Goal: Information Seeking & Learning: Learn about a topic

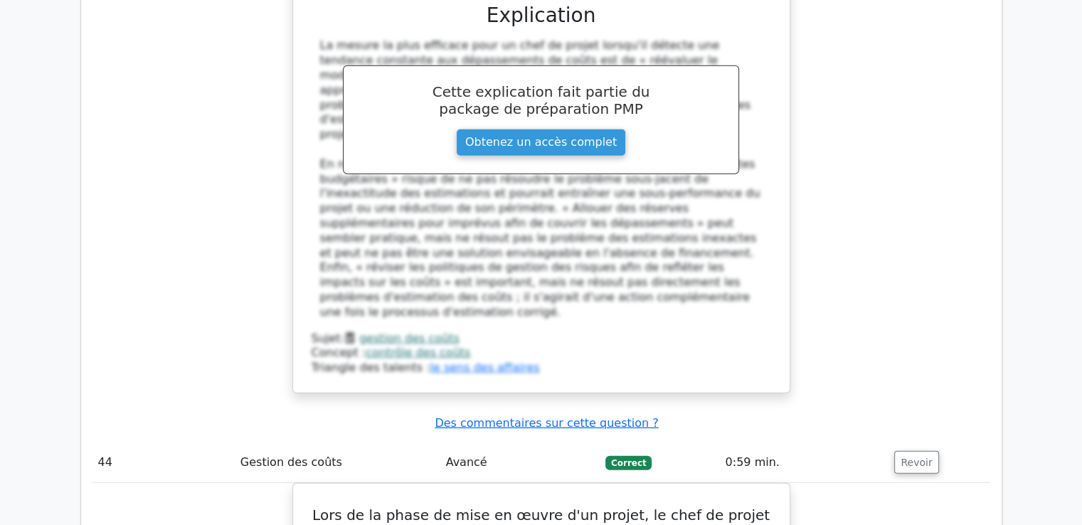
scroll to position [36814, 0]
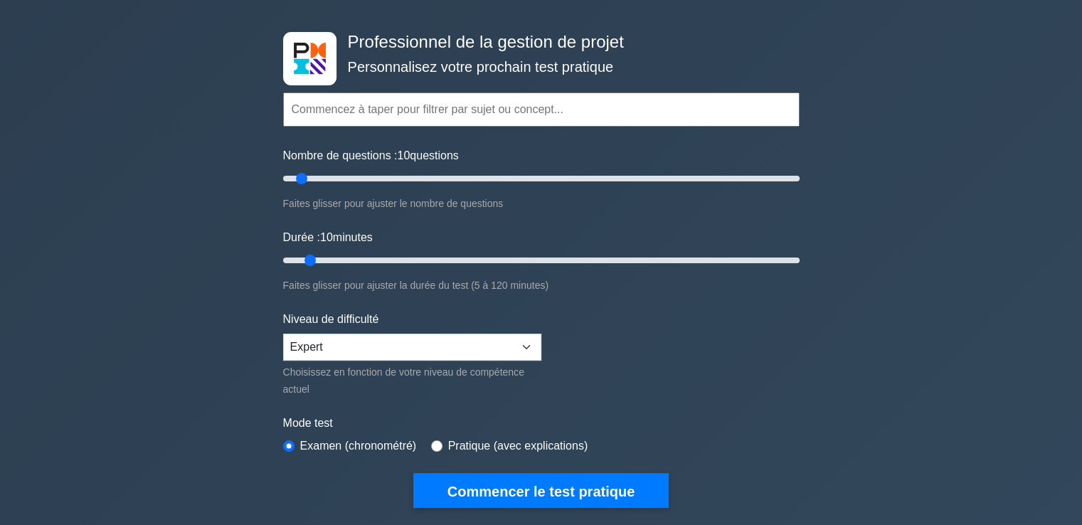
scroll to position [71, 0]
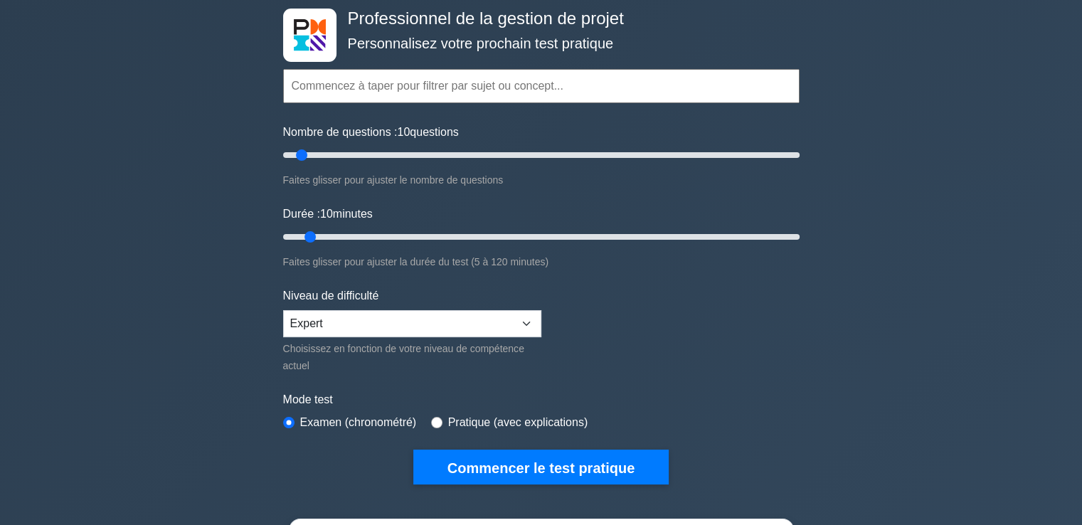
click at [396, 89] on input "text" at bounding box center [541, 86] width 517 height 34
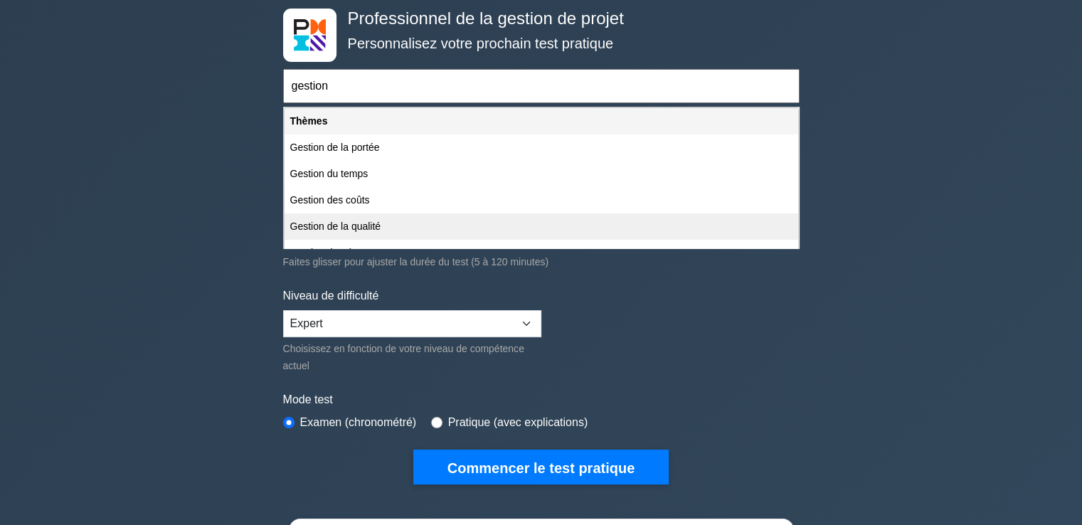
click at [319, 226] on font "Gestion de la qualité" at bounding box center [335, 226] width 91 height 11
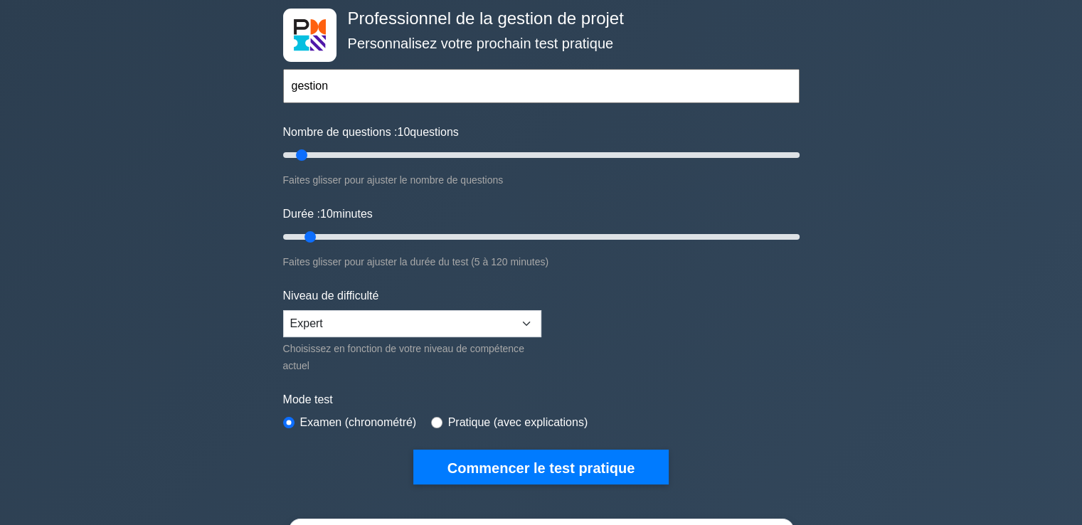
type input "Gestion de la qualité"
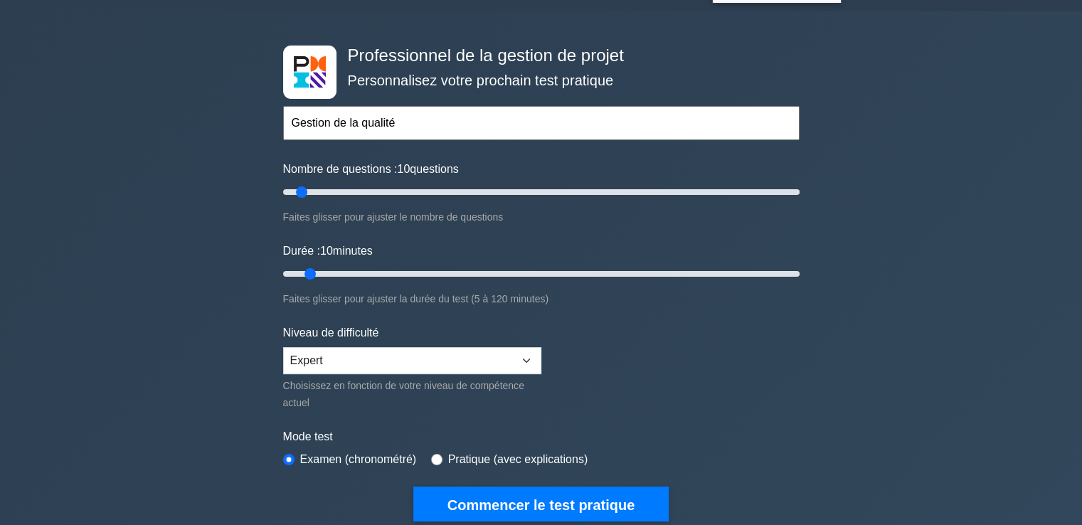
scroll to position [0, 0]
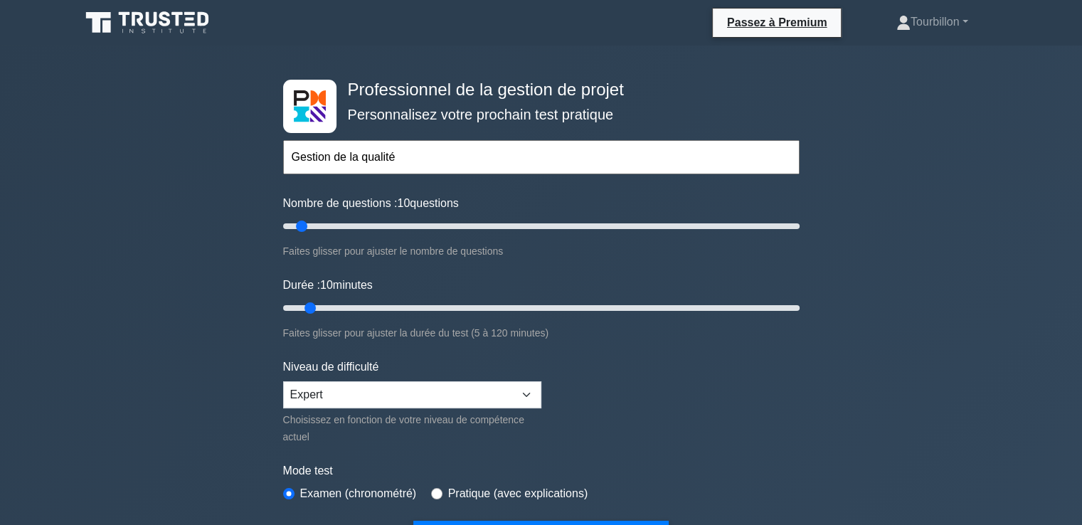
click at [393, 159] on input "Gestion de la qualité" at bounding box center [541, 157] width 517 height 34
drag, startPoint x: 309, startPoint y: 306, endPoint x: 465, endPoint y: 311, distance: 156.6
type input "45"
click at [465, 311] on input "Durée : 45 minutes" at bounding box center [541, 308] width 517 height 17
drag, startPoint x: 303, startPoint y: 223, endPoint x: 395, endPoint y: 226, distance: 91.8
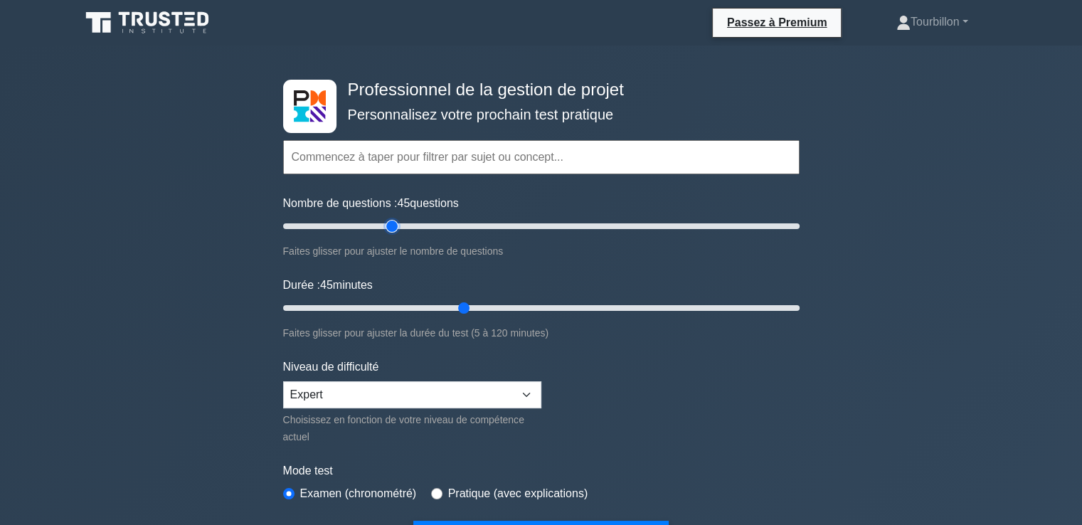
type input "45"
click at [395, 226] on input "Nombre de questions : 45 questions" at bounding box center [541, 226] width 517 height 17
click at [377, 155] on input "text" at bounding box center [541, 157] width 517 height 34
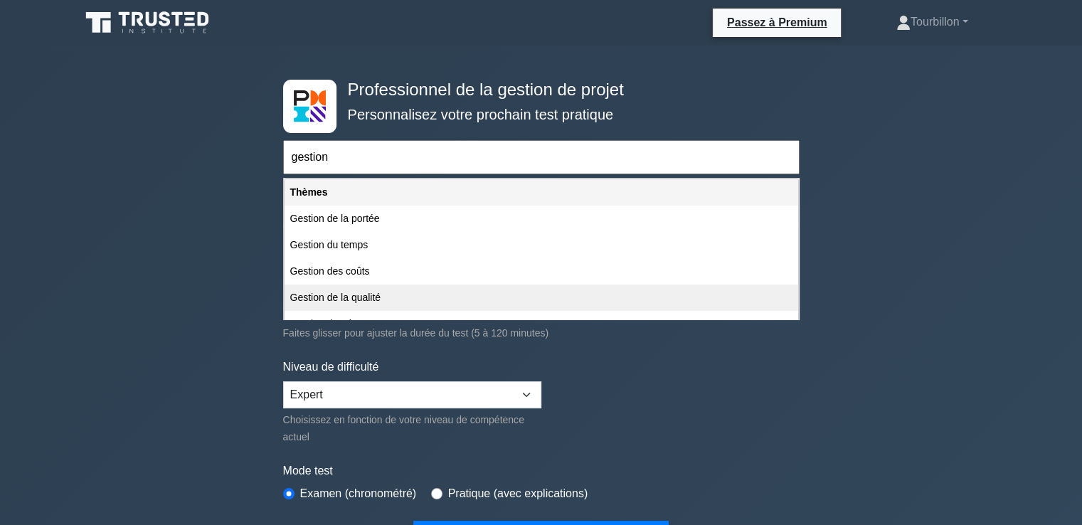
click at [329, 292] on font "Gestion de la qualité" at bounding box center [335, 297] width 91 height 11
type input "Gestion de la qualité"
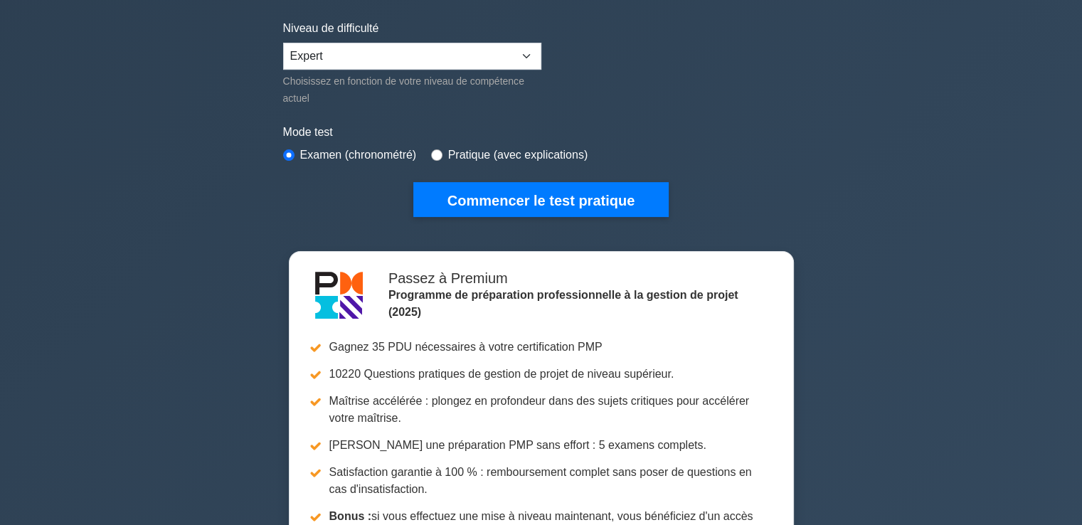
scroll to position [356, 0]
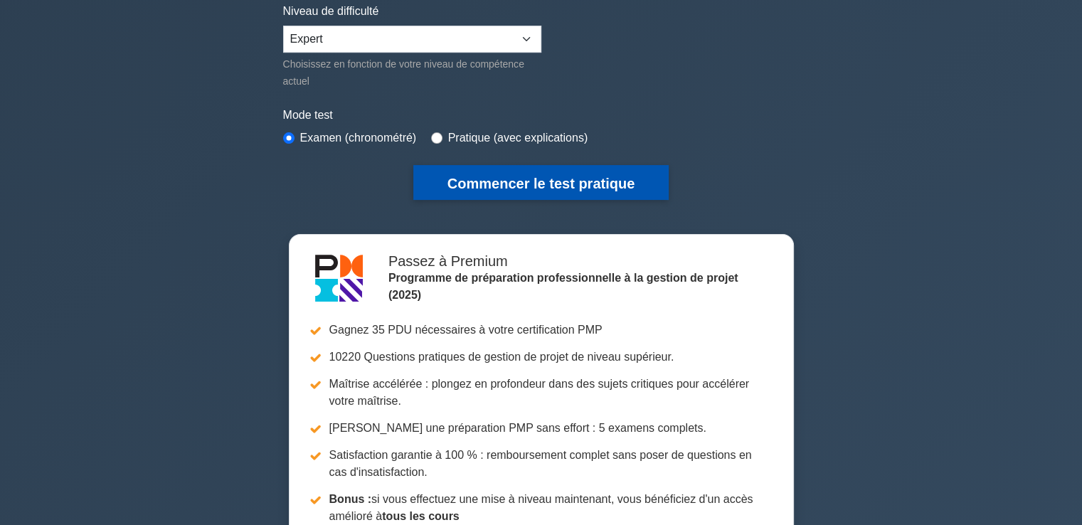
click at [452, 180] on font "Commencer le test pratique" at bounding box center [541, 184] width 187 height 16
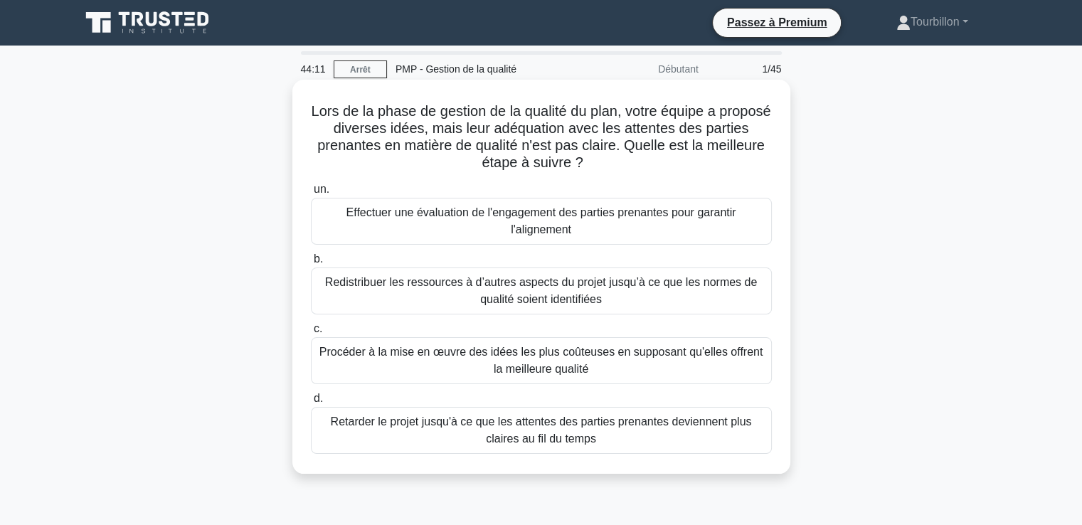
click at [460, 233] on font "Effectuer une évaluation de l'engagement des parties prenantes pour garantir l'…" at bounding box center [541, 221] width 448 height 34
click at [311, 194] on input "un. Effectuer une évaluation de l'engagement des parties prenantes pour garanti…" at bounding box center [311, 189] width 0 height 9
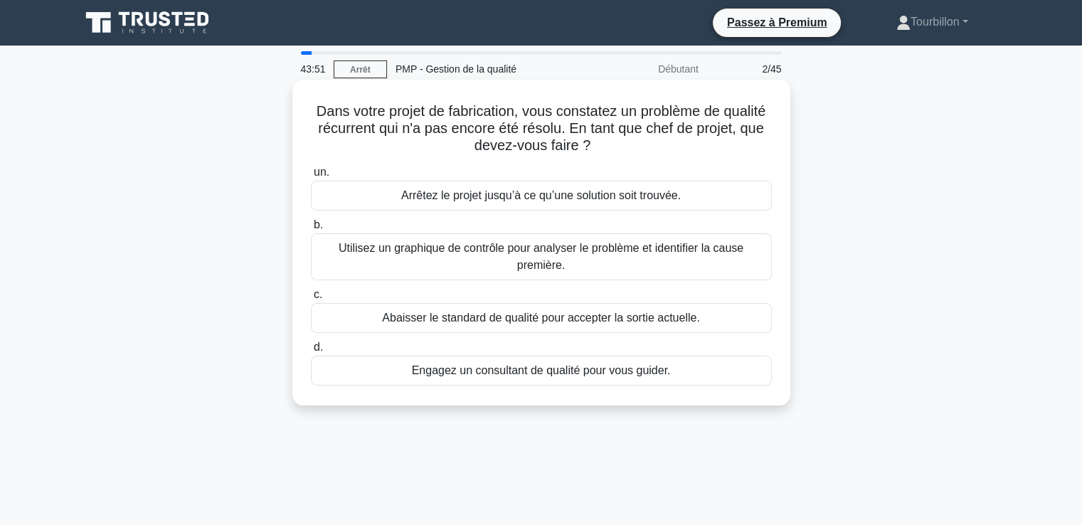
click at [433, 253] on font "Utilisez un graphique de contrôle pour analyser le problème et identifier la ca…" at bounding box center [541, 256] width 405 height 29
click at [311, 230] on input "b. Utilisez un graphique de contrôle pour analyser le problème et identifier la…" at bounding box center [311, 225] width 0 height 9
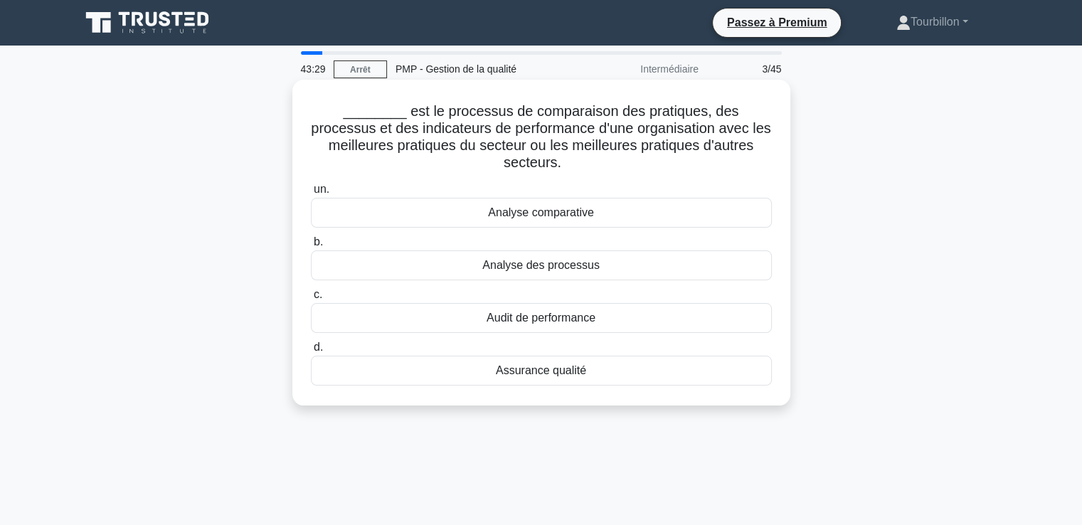
click at [514, 206] on font "Analyse comparative" at bounding box center [541, 212] width 106 height 12
click at [311, 194] on input "un. Analyse comparative" at bounding box center [311, 189] width 0 height 9
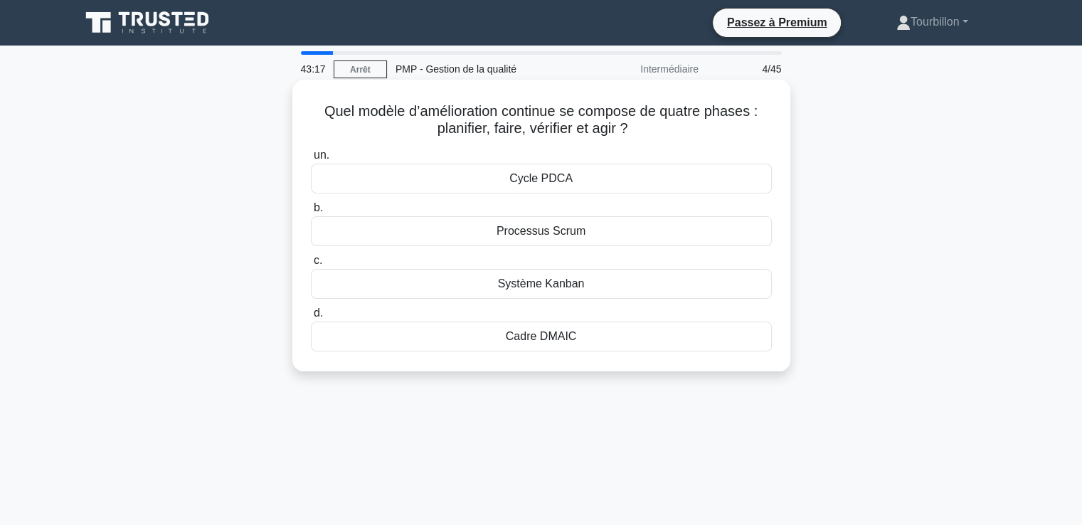
click at [543, 183] on font "Cycle PDCA" at bounding box center [540, 178] width 63 height 12
click at [311, 160] on input "un. Cycle PDCA" at bounding box center [311, 155] width 0 height 9
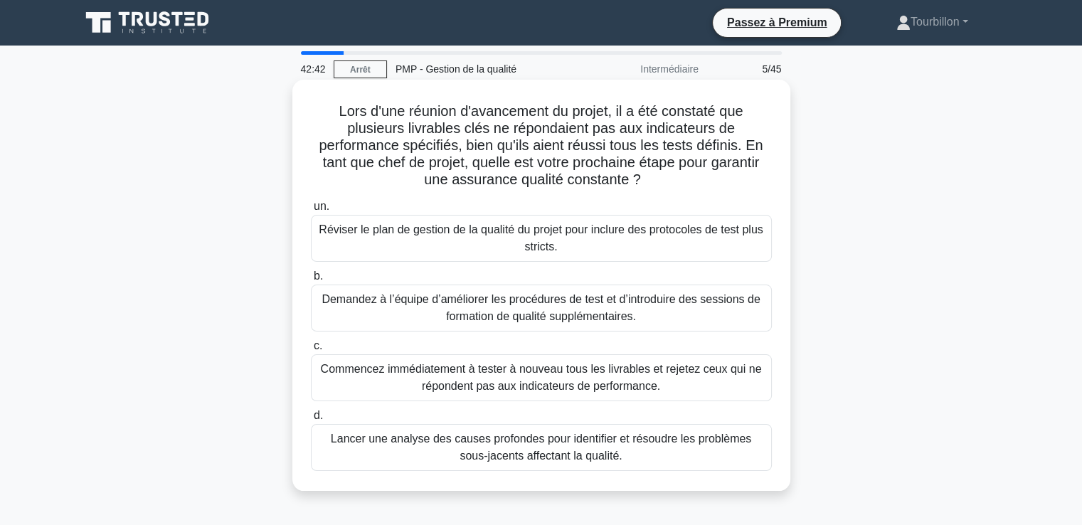
click at [446, 454] on font "Lancer une analyse des causes profondes pour identifier et résoudre les problèm…" at bounding box center [541, 447] width 448 height 34
click at [311, 420] on input "d. Lancer une analyse des causes profondes pour identifier et résoudre les prob…" at bounding box center [311, 415] width 0 height 9
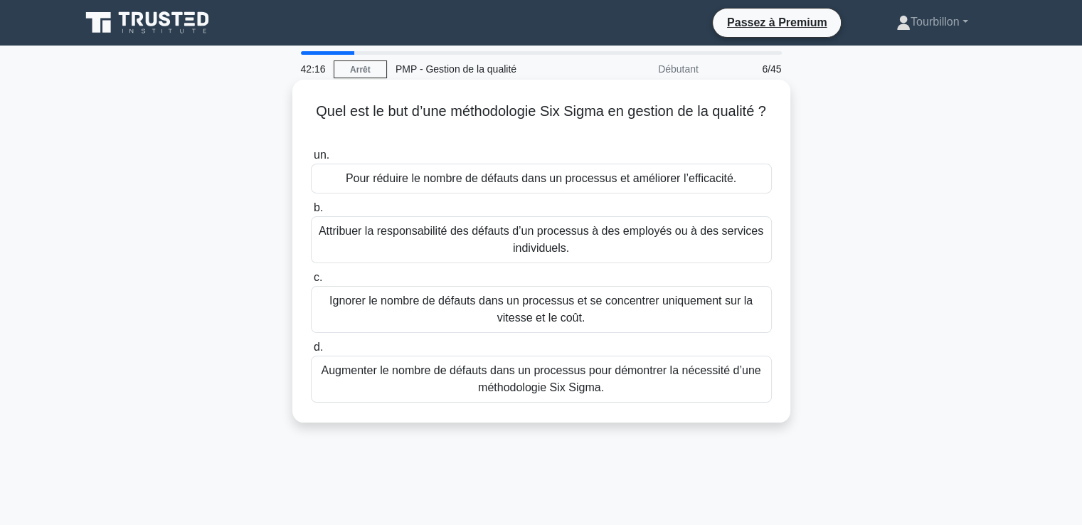
click at [458, 180] on font "Pour réduire le nombre de défauts dans un processus et améliorer l’efficacité." at bounding box center [541, 178] width 391 height 12
click at [311, 160] on input "un. Pour réduire le nombre de défauts dans un processus et améliorer l’efficaci…" at bounding box center [311, 155] width 0 height 9
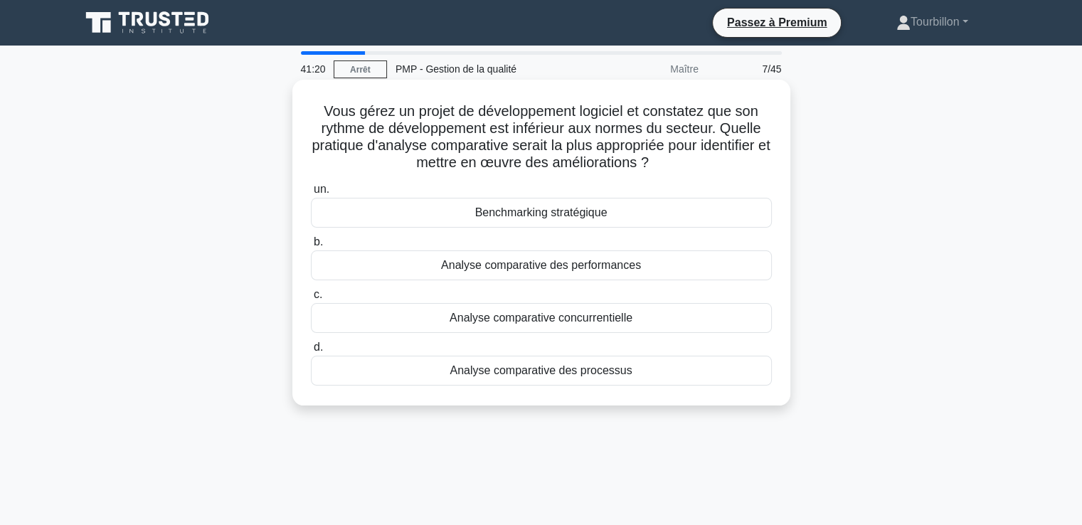
click at [526, 265] on font "Analyse comparative des performances" at bounding box center [541, 265] width 200 height 12
click at [311, 247] on input "b. Analyse comparative des performances" at bounding box center [311, 242] width 0 height 9
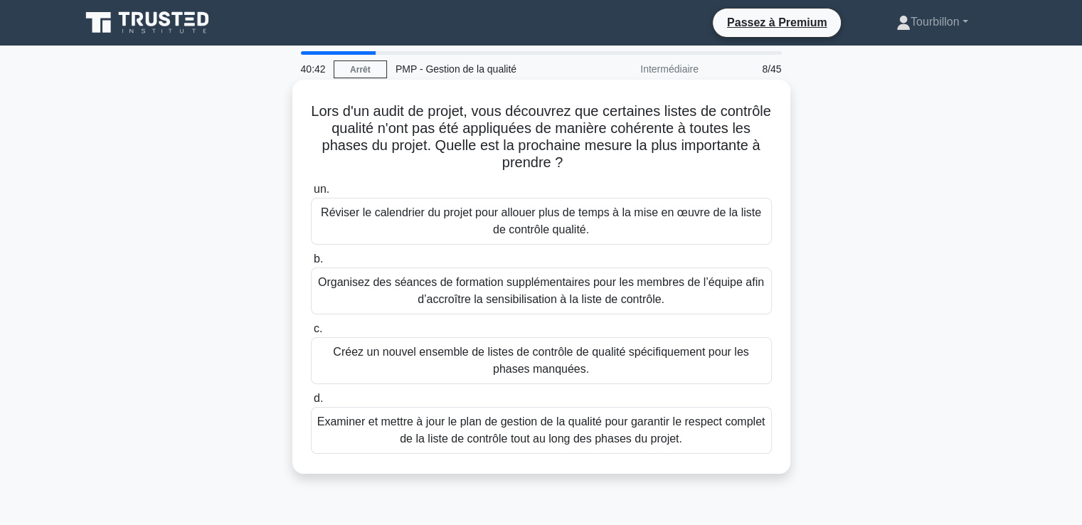
click at [455, 287] on font "Organisez des séances de formation supplémentaires pour les membres de l’équipe…" at bounding box center [541, 290] width 446 height 29
click at [311, 264] on input "b. Organisez des séances de formation supplémentaires pour les membres de l’équ…" at bounding box center [311, 259] width 0 height 9
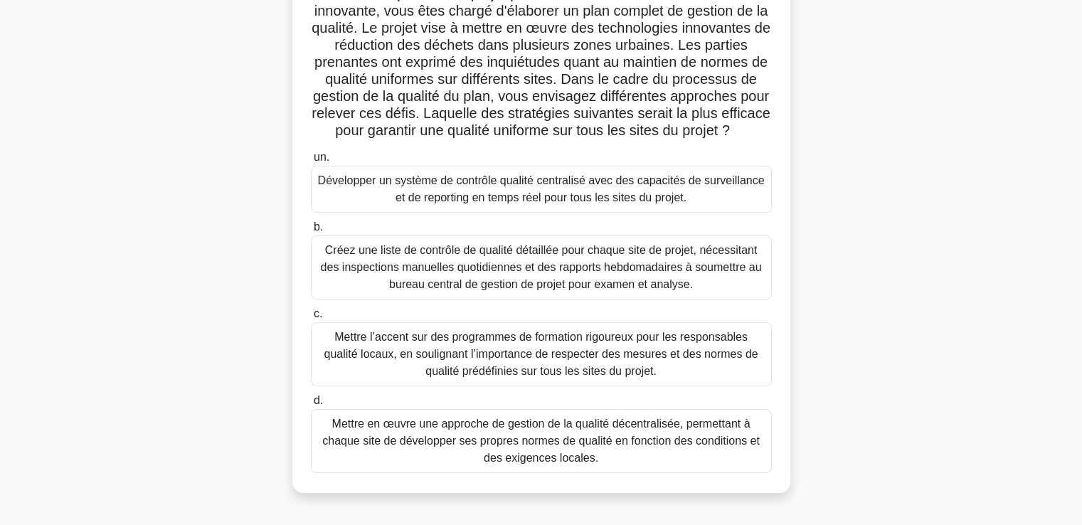
scroll to position [142, 0]
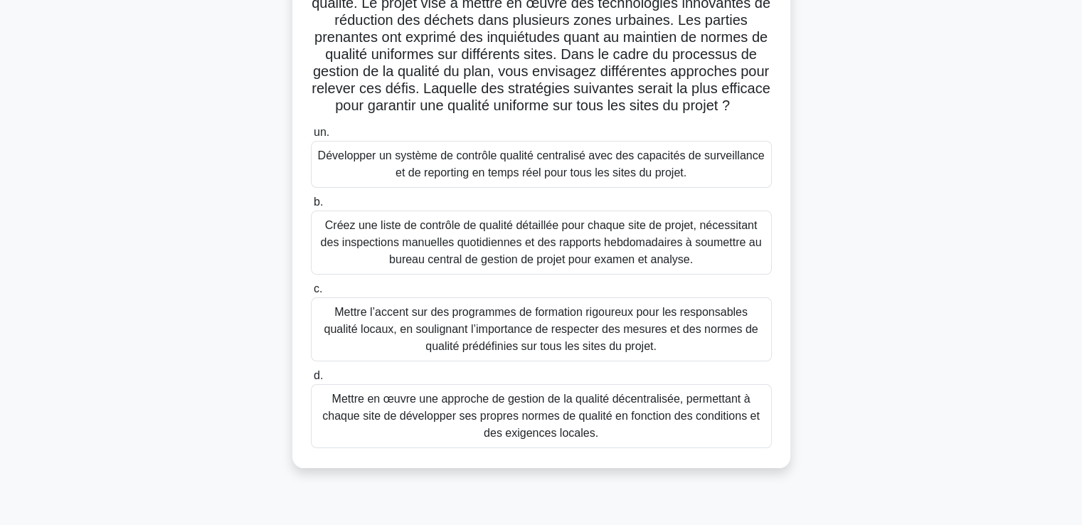
click at [502, 439] on font "Mettre en œuvre une approche de gestion de la qualité décentralisée, permettant…" at bounding box center [541, 416] width 438 height 46
click at [311, 381] on input "d. Mettre en œuvre une approche de gestion de la qualité décentralisée, permett…" at bounding box center [311, 375] width 0 height 9
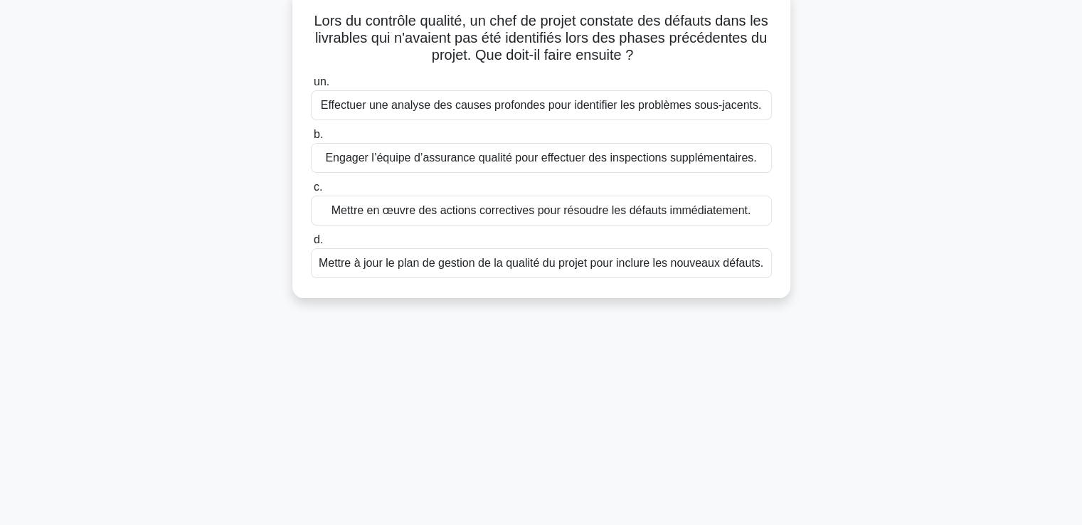
scroll to position [0, 0]
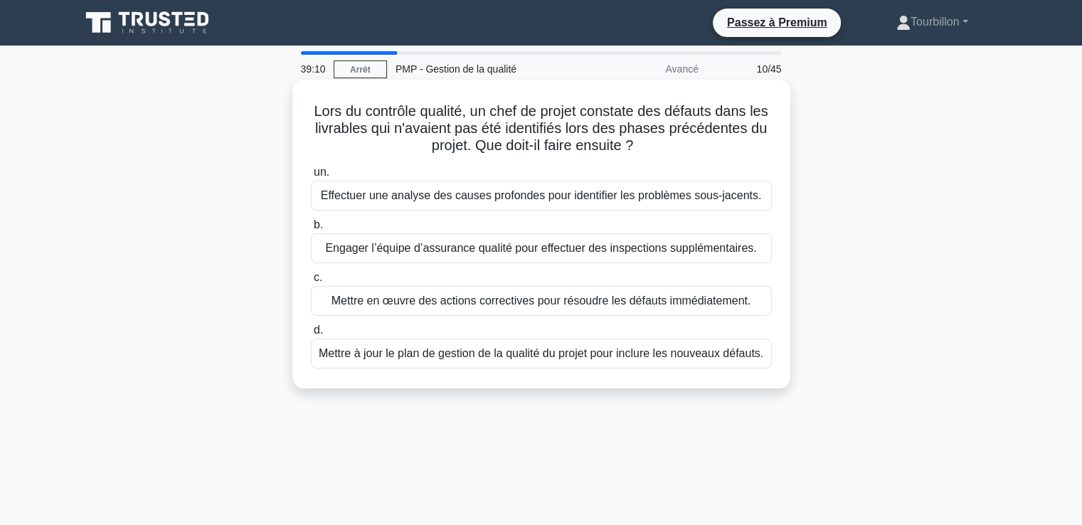
click at [433, 198] on font "Effectuer une analyse des causes profondes pour identifier les problèmes sous-j…" at bounding box center [541, 195] width 441 height 12
click at [472, 201] on font "Effectuer une analyse des causes profondes pour identifier les problèmes sous-j…" at bounding box center [541, 195] width 441 height 12
click at [311, 177] on input "un. Effectuer une analyse des causes profondes pour identifier les problèmes so…" at bounding box center [311, 172] width 0 height 9
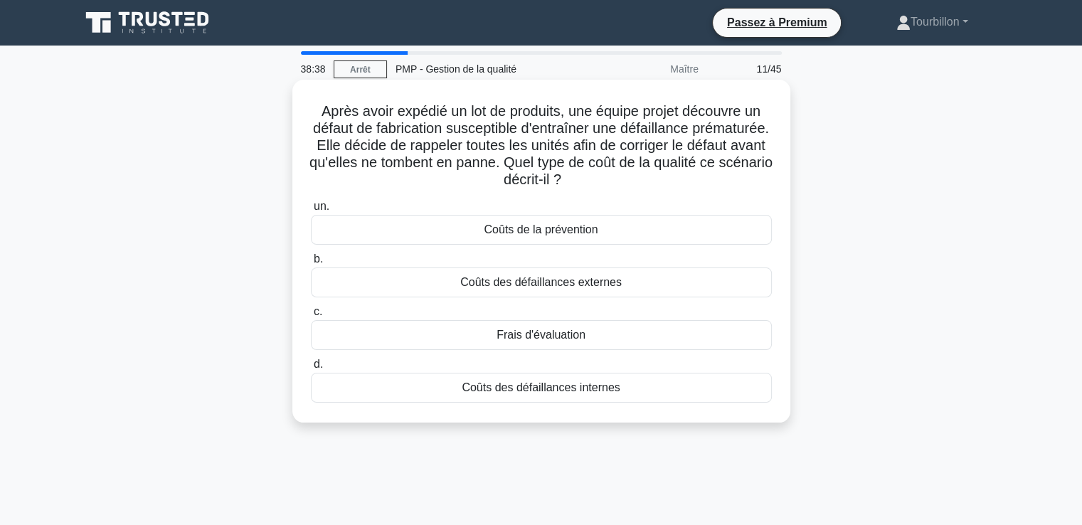
click at [519, 393] on font "Coûts des défaillances internes" at bounding box center [541, 387] width 158 height 12
click at [311, 369] on input "d. Coûts des défaillances internes" at bounding box center [311, 364] width 0 height 9
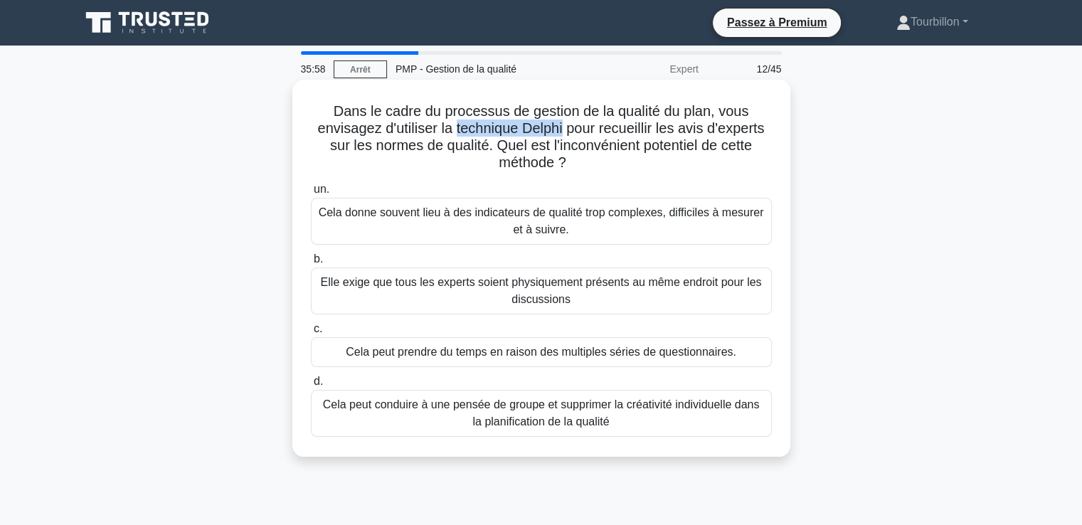
drag, startPoint x: 455, startPoint y: 129, endPoint x: 564, endPoint y: 130, distance: 109.6
click at [564, 130] on font "Dans le cadre du processus de gestion de la qualité du plan, vous envisagez d'u…" at bounding box center [541, 136] width 447 height 67
copy font "technique Delphi"
click at [504, 358] on font "Cela peut prendre du temps en raison des multiples séries de questionnaires." at bounding box center [541, 352] width 391 height 12
click at [311, 334] on input "c. Cela peut prendre du temps en raison des multiples séries de questionnaires." at bounding box center [311, 328] width 0 height 9
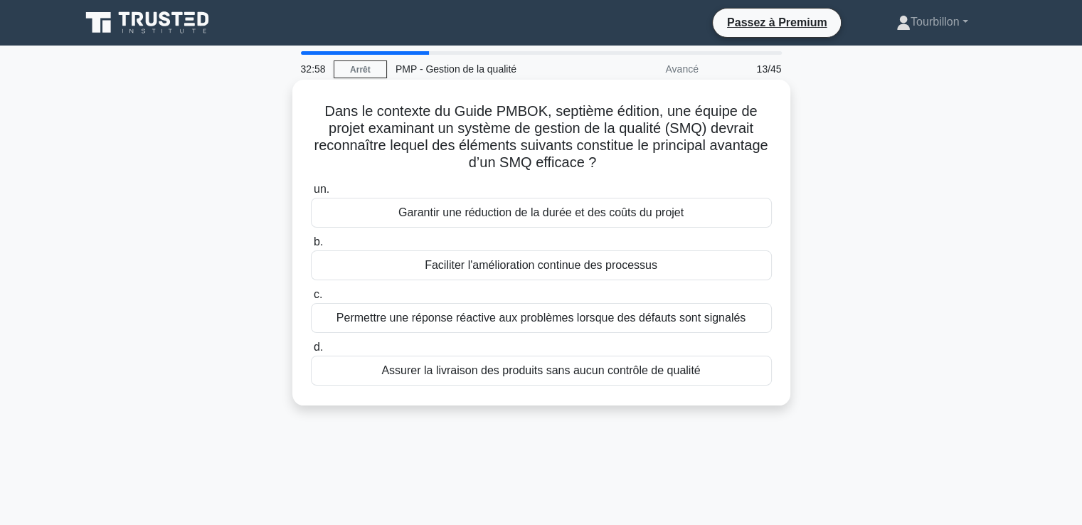
click at [521, 265] on font "Faciliter l'amélioration continue des processus" at bounding box center [541, 265] width 233 height 12
click at [311, 247] on input "b. Faciliter l'amélioration continue des processus" at bounding box center [311, 242] width 0 height 9
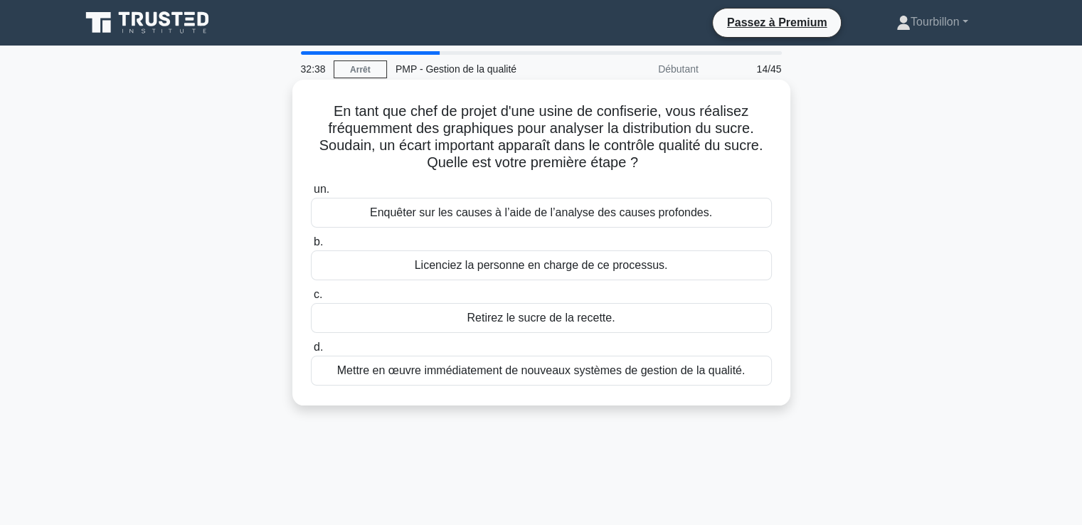
click at [509, 218] on font "Enquêter sur les causes à l’aide de l’analyse des causes profondes." at bounding box center [541, 212] width 342 height 12
click at [311, 194] on input "un. Enquêter sur les causes à l’aide de l’analyse des causes profondes." at bounding box center [311, 189] width 0 height 9
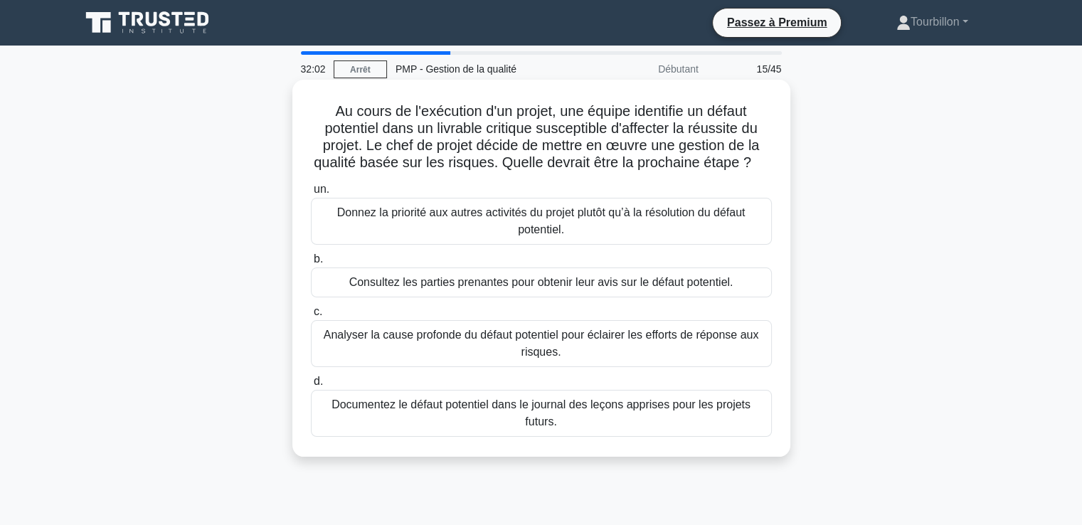
click at [490, 342] on font "Analyser la cause profonde du défaut potentiel pour éclairer les efforts de rép…" at bounding box center [541, 343] width 435 height 29
click at [311, 317] on input "c. Analyser la cause profonde du défaut potentiel pour éclairer les efforts de …" at bounding box center [311, 311] width 0 height 9
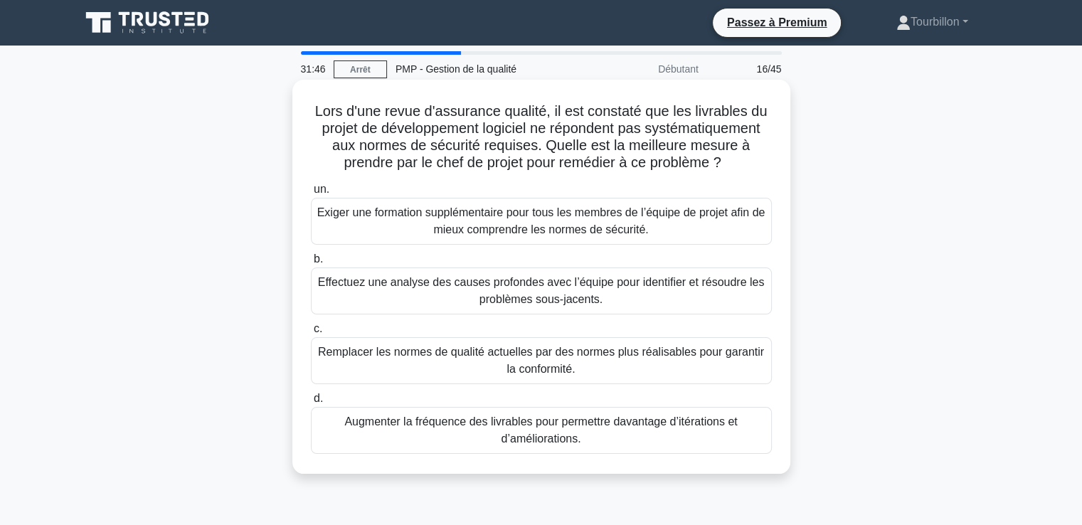
click at [518, 300] on font "Effectuez une analyse des causes profondes avec l’équipe pour identifier et rés…" at bounding box center [541, 290] width 447 height 29
click at [311, 264] on input "b. Effectuez une analyse des causes profondes avec l’équipe pour identifier et …" at bounding box center [311, 259] width 0 height 9
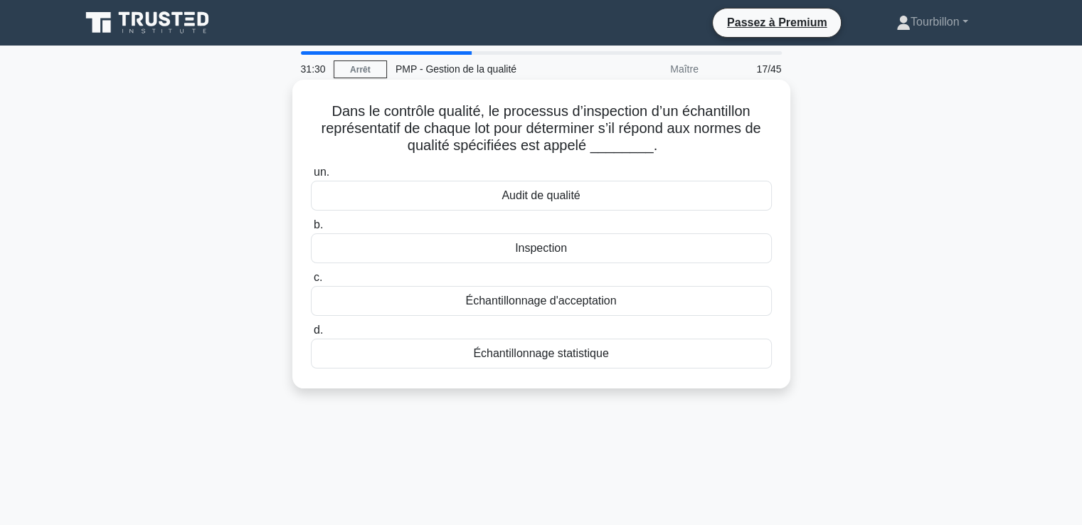
click at [530, 300] on font "Échantillonnage d'acceptation" at bounding box center [540, 301] width 151 height 12
click at [311, 282] on input "c. Échantillonnage d'acceptation" at bounding box center [311, 277] width 0 height 9
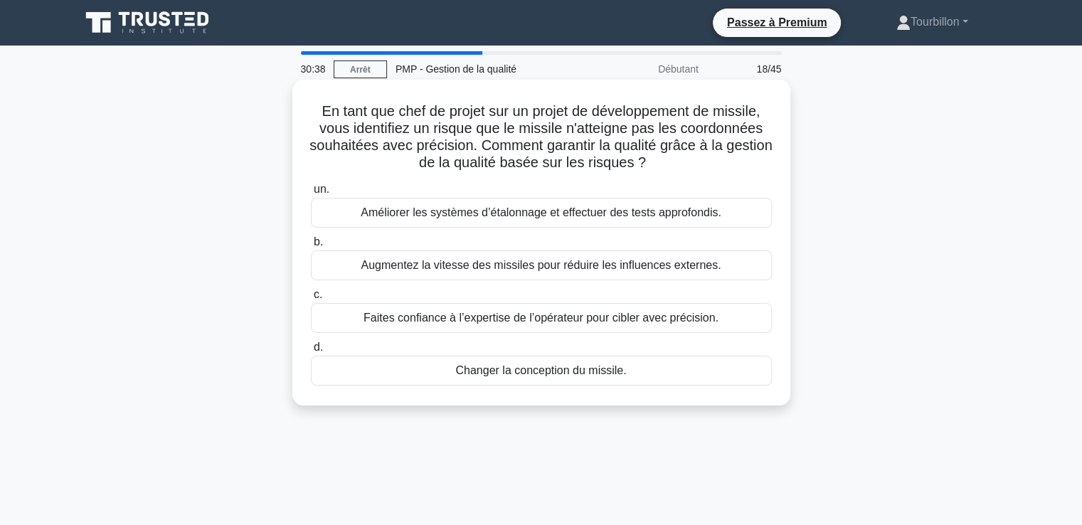
click at [472, 217] on font "Améliorer les systèmes d’étalonnage et effectuer des tests approfondis." at bounding box center [541, 212] width 361 height 12
click at [311, 194] on input "un. Améliorer les systèmes d’étalonnage et effectuer des tests approfondis." at bounding box center [311, 189] width 0 height 9
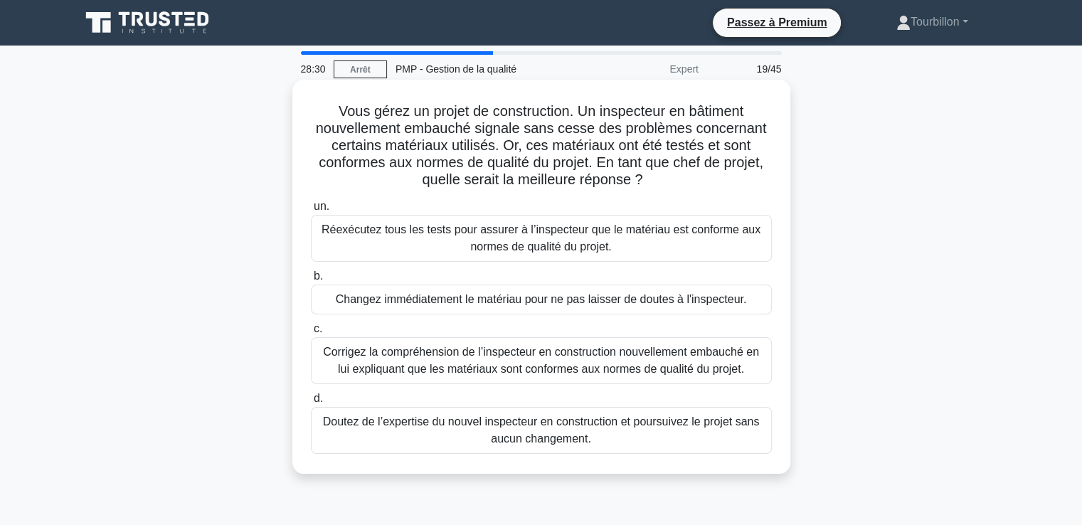
click at [467, 243] on font "Réexécutez tous les tests pour assurer à l’inspecteur que le matériau est confo…" at bounding box center [541, 238] width 448 height 34
click at [311, 211] on input "un. Réexécutez tous les tests pour assurer à l’inspecteur que le matériau est c…" at bounding box center [311, 206] width 0 height 9
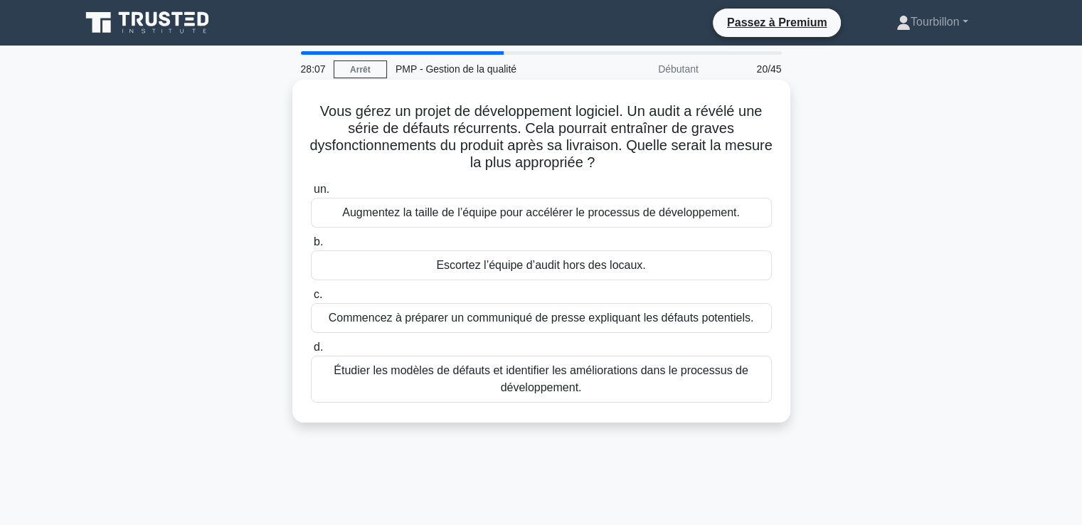
click at [508, 381] on font "Étudier les modèles de défauts et identifier les améliorations dans le processu…" at bounding box center [541, 378] width 415 height 29
click at [311, 352] on input "d. Étudier les modèles de défauts et identifier les améliorations dans le proce…" at bounding box center [311, 347] width 0 height 9
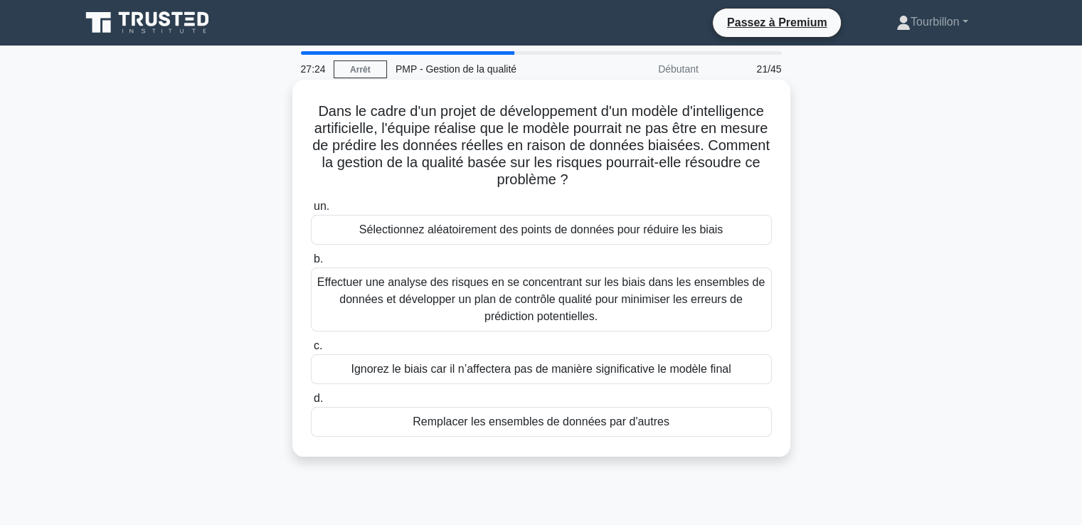
click at [496, 294] on font "Effectuer une analyse des risques en se concentrant sur les biais dans les ense…" at bounding box center [541, 299] width 448 height 46
click at [311, 264] on input "b. Effectuer une analyse des risques en se concentrant sur les biais dans les e…" at bounding box center [311, 259] width 0 height 9
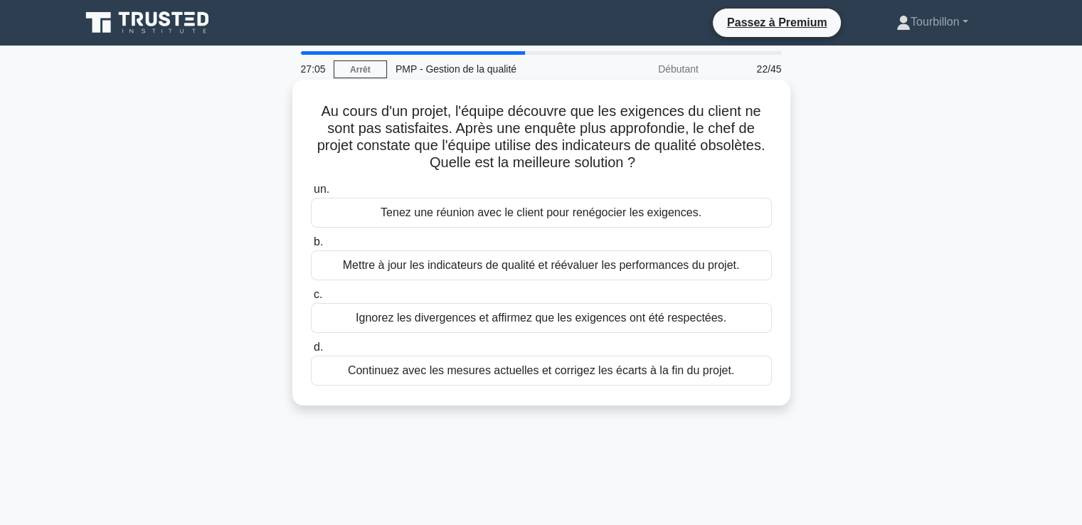
click at [489, 270] on font "Mettre à jour les indicateurs de qualité et réévaluer les performances du proje…" at bounding box center [541, 265] width 397 height 12
click at [311, 247] on input "b. Mettre à jour les indicateurs de qualité et réévaluer les performances du pr…" at bounding box center [311, 242] width 0 height 9
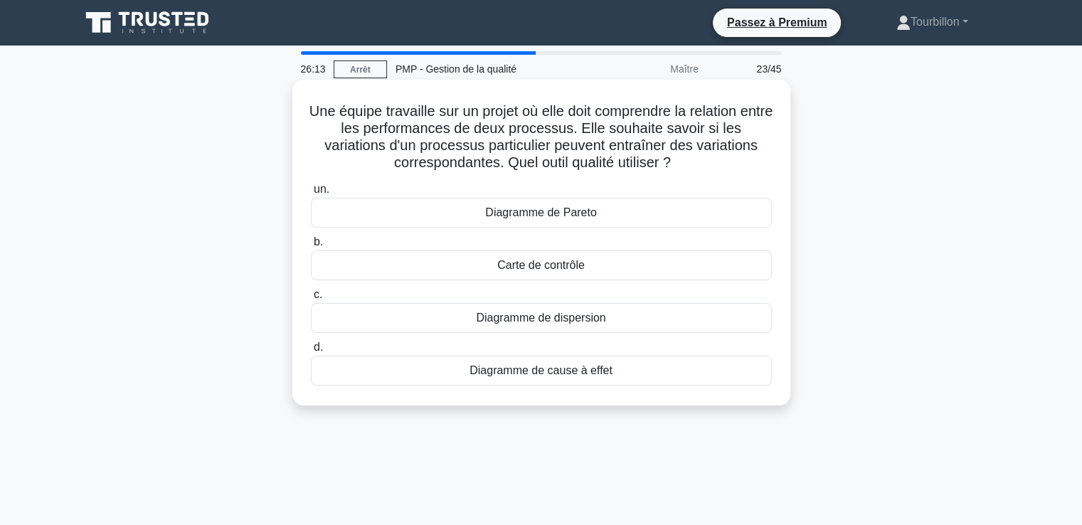
drag, startPoint x: 477, startPoint y: 319, endPoint x: 605, endPoint y: 319, distance: 128.8
click at [605, 319] on div "Diagramme de dispersion" at bounding box center [541, 318] width 461 height 30
copy font "Diagramme de dispersion"
click at [623, 314] on div "Diagramme de dispersion" at bounding box center [541, 318] width 461 height 30
click at [311, 300] on input "c. Diagramme de dispersion" at bounding box center [311, 294] width 0 height 9
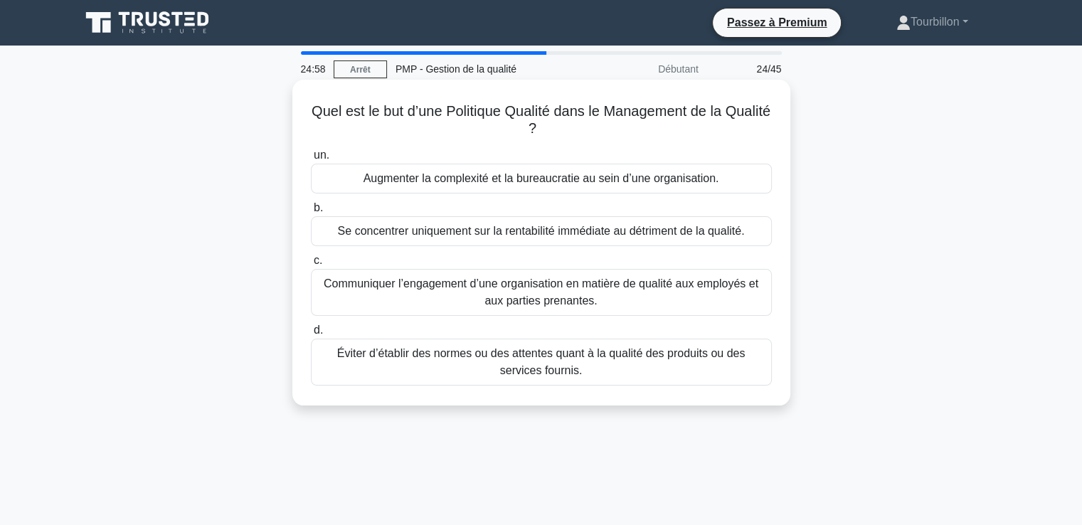
click at [533, 289] on font "Communiquer l’engagement d’une organisation en matière de qualité aux employés …" at bounding box center [541, 291] width 435 height 29
click at [311, 265] on input "c. Communiquer l’engagement d’une organisation en matière de qualité aux employ…" at bounding box center [311, 260] width 0 height 9
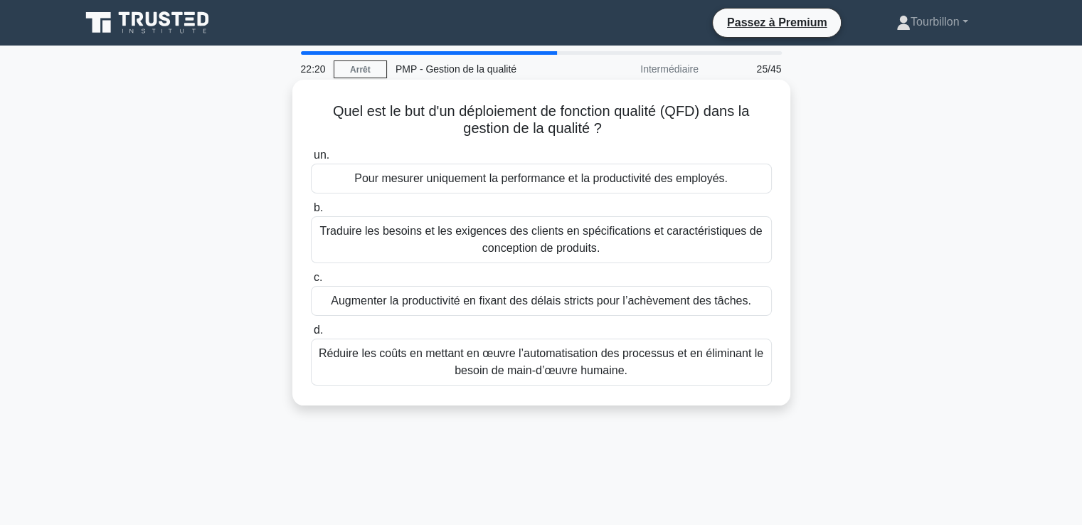
click at [519, 239] on font "Traduire les besoins et les exigences des clients en spécifications et caractér…" at bounding box center [541, 239] width 443 height 29
click at [311, 213] on input "b. Traduire les besoins et les exigences des clients en spécifications et carac…" at bounding box center [311, 207] width 0 height 9
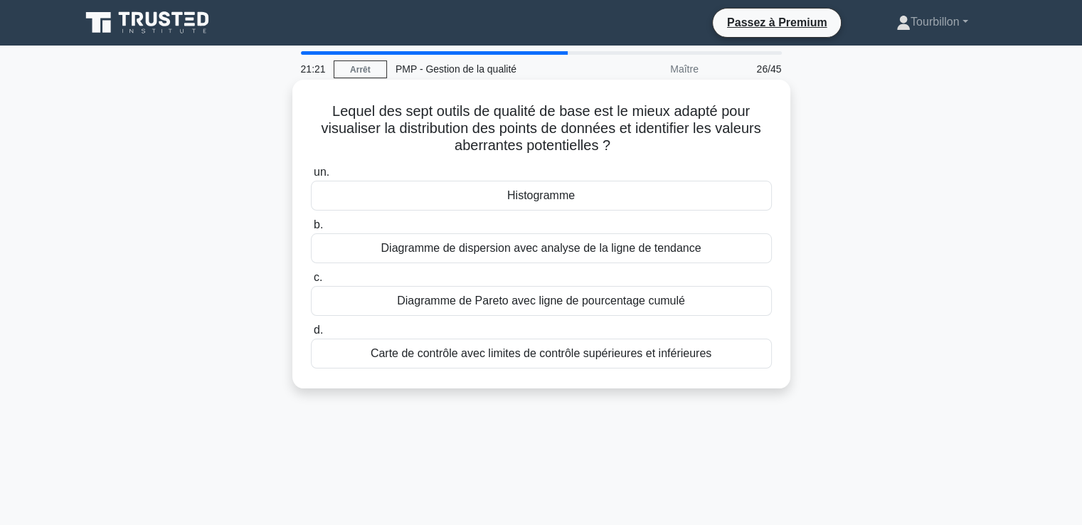
drag, startPoint x: 328, startPoint y: 112, endPoint x: 620, endPoint y: 148, distance: 294.6
click at [620, 148] on h5 "Lequel des sept outils de qualité de base est le mieux adapté pour visualiser l…" at bounding box center [541, 128] width 464 height 53
copy font "Lequel des sept outils de qualité de base est le mieux adapté pour visualiser l…"
click at [541, 196] on font "Histogramme" at bounding box center [541, 195] width 68 height 12
click at [311, 177] on input "un. Histogramme" at bounding box center [311, 172] width 0 height 9
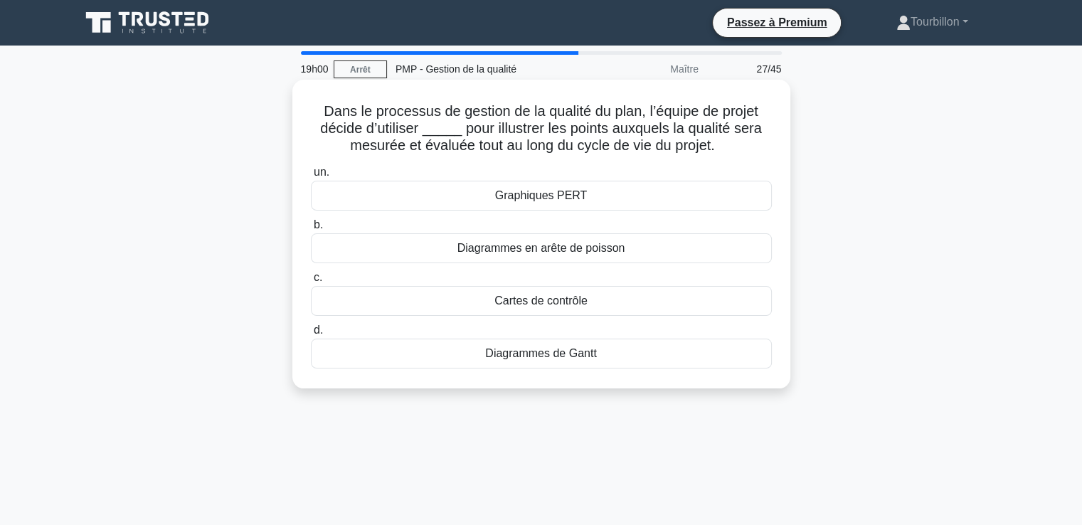
click at [524, 251] on font "Diagrammes en arête de poisson" at bounding box center [541, 248] width 168 height 12
click at [311, 230] on input "b. Diagrammes en arête de poisson" at bounding box center [311, 225] width 0 height 9
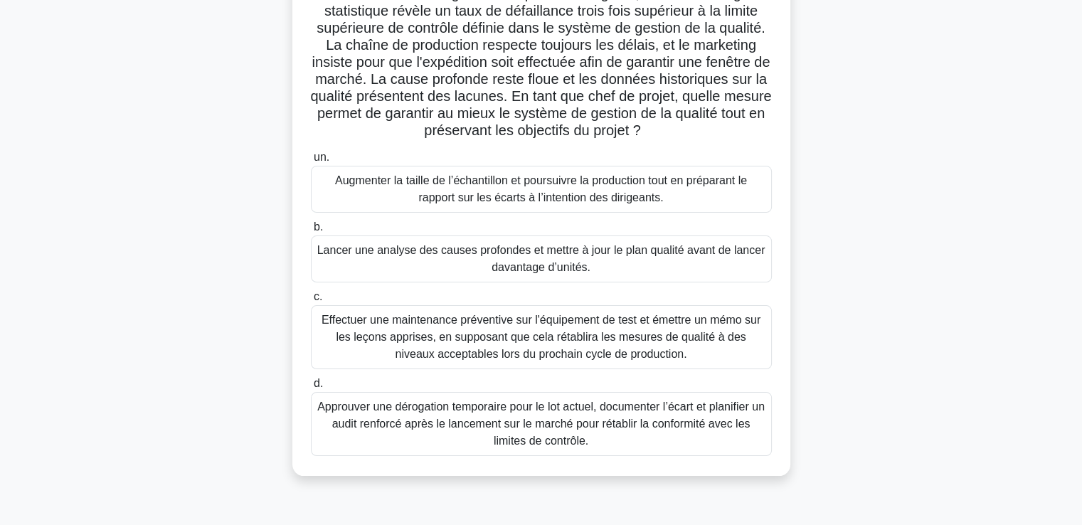
scroll to position [142, 0]
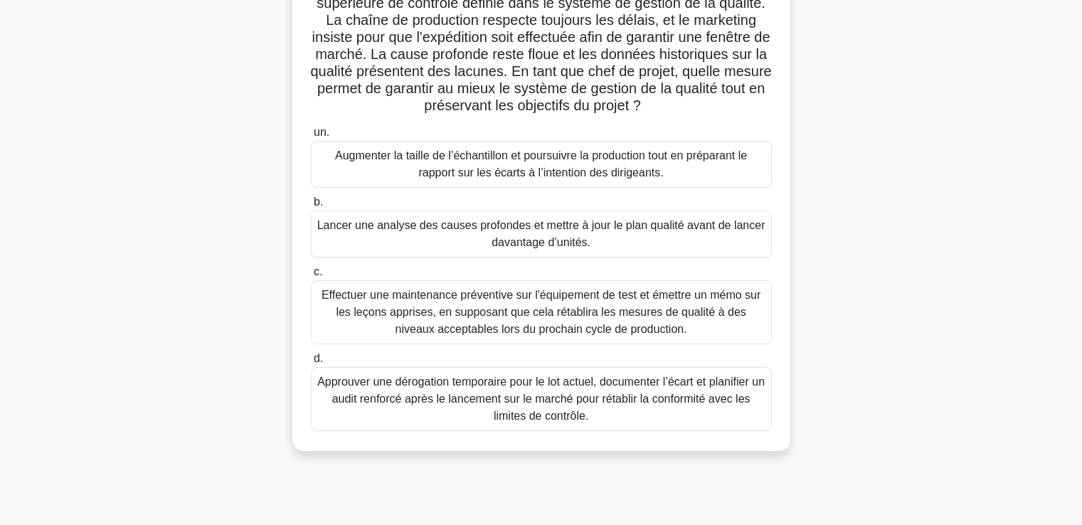
click at [481, 243] on font "Lancer une analyse des causes profondes et mettre à jour le plan qualité avant …" at bounding box center [541, 234] width 448 height 34
click at [311, 207] on input "b. Lancer une analyse des causes profondes et mettre à jour le plan qualité ava…" at bounding box center [311, 202] width 0 height 9
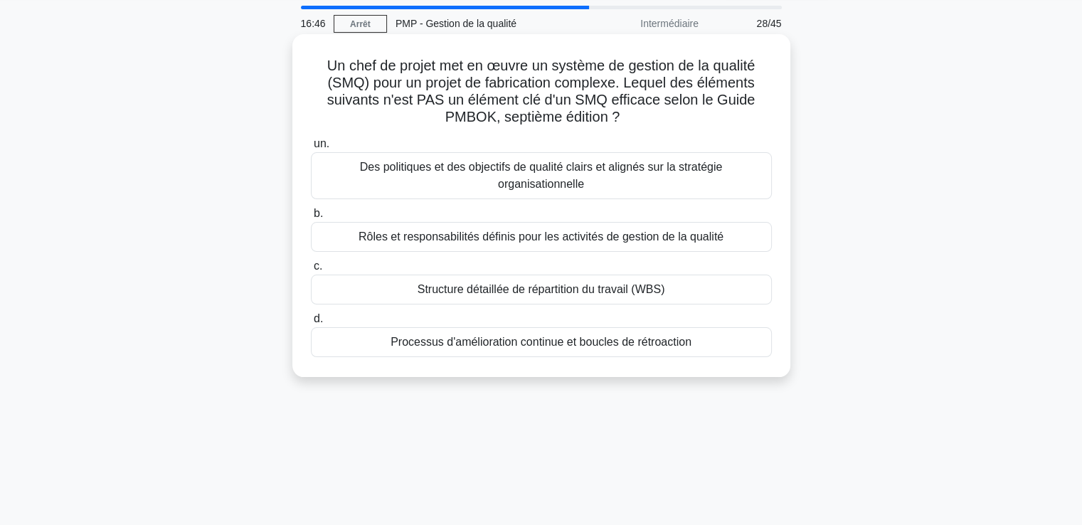
scroll to position [0, 0]
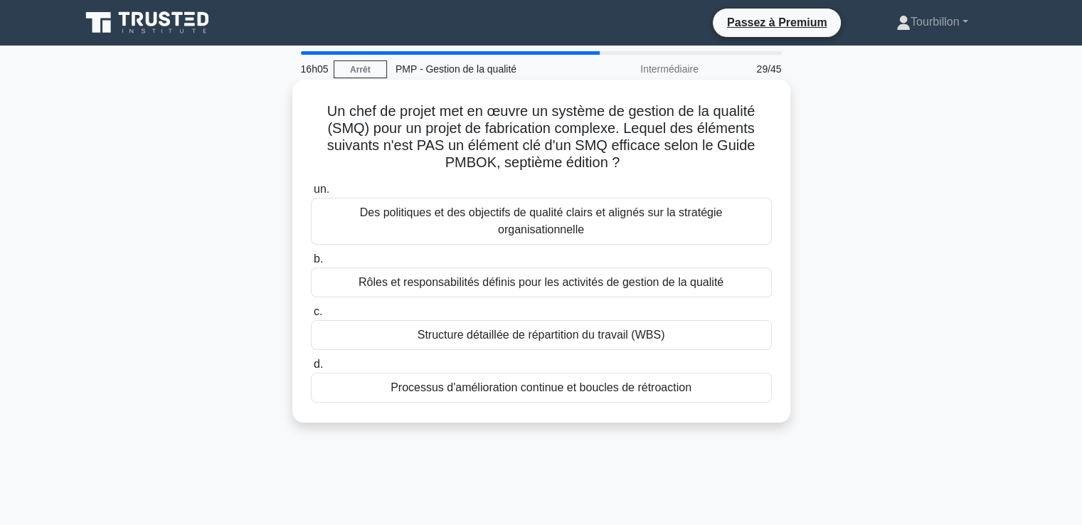
click at [473, 339] on font "Structure détaillée de répartition du travail (WBS)" at bounding box center [542, 335] width 248 height 12
click at [311, 317] on input "c. Structure détaillée de répartition du travail (WBS)" at bounding box center [311, 311] width 0 height 9
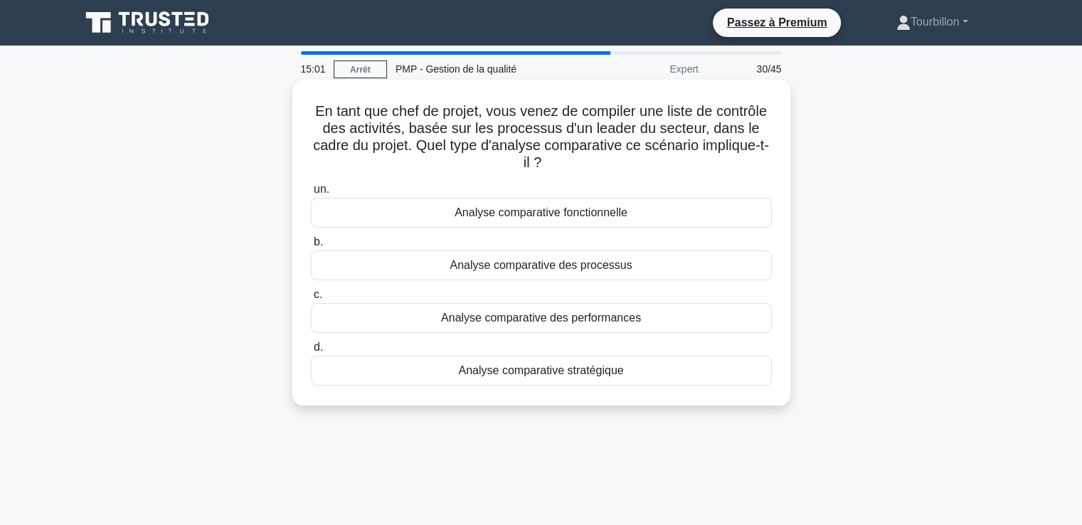
click at [593, 274] on font "Analyse comparative des processus" at bounding box center [541, 265] width 182 height 17
click at [311, 247] on input "b. Analyse comparative des processus" at bounding box center [311, 242] width 0 height 9
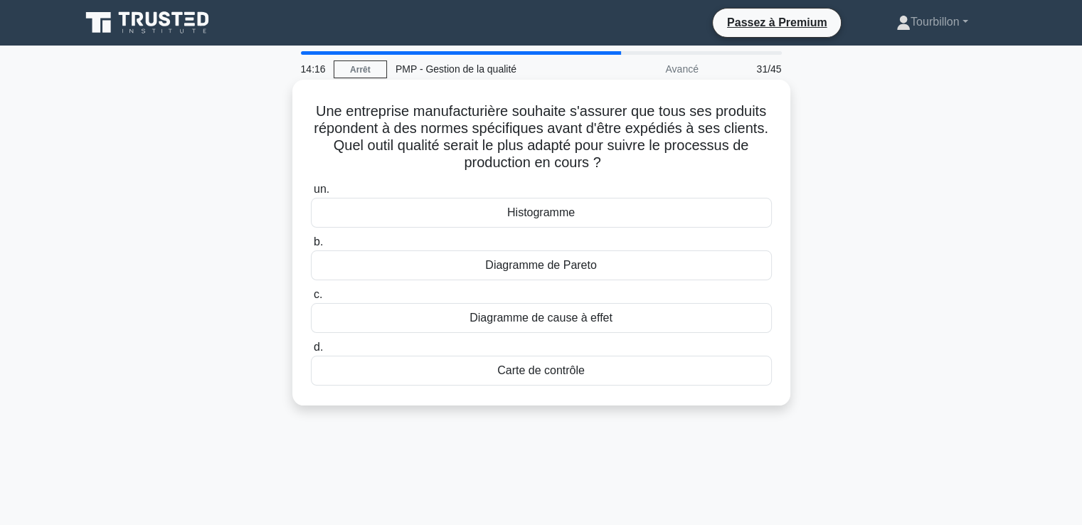
click at [541, 371] on font "Carte de contrôle" at bounding box center [541, 370] width 88 height 12
click at [311, 352] on input "d. Carte de contrôle" at bounding box center [311, 347] width 0 height 9
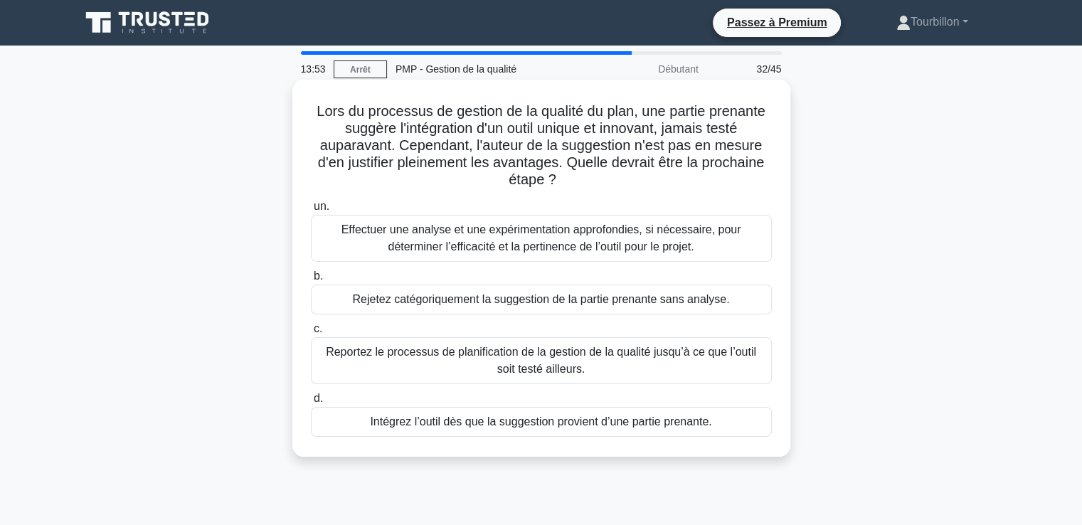
click at [524, 247] on font "Effectuer une analyse et une expérimentation approfondies, si nécessaire, pour …" at bounding box center [542, 237] width 400 height 29
click at [311, 211] on input "un. Effectuer une analyse et une expérimentation approfondies, si nécessaire, p…" at bounding box center [311, 206] width 0 height 9
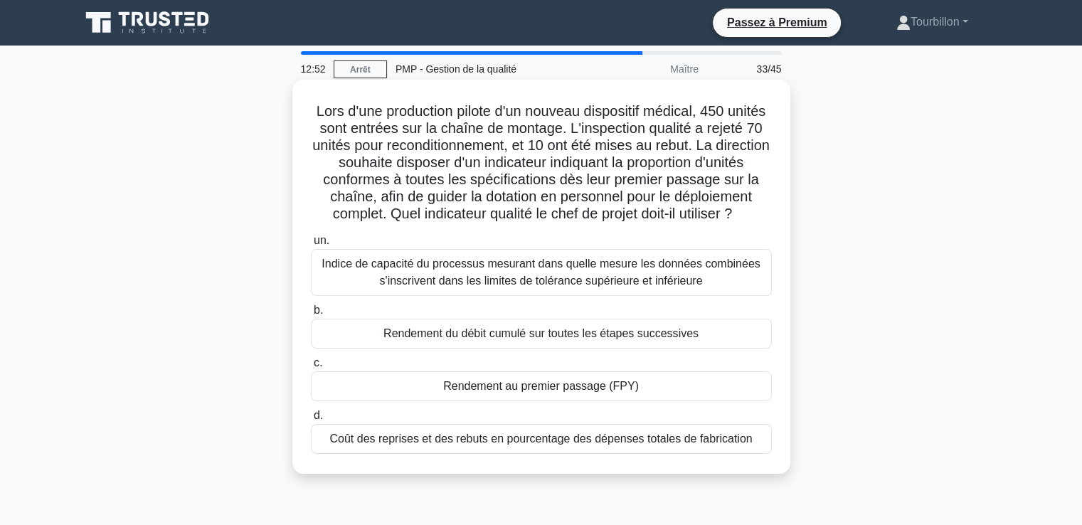
click at [514, 287] on font "Indice de capacité du processus mesurant dans quelle mesure les données combiné…" at bounding box center [541, 272] width 438 height 29
click at [311, 245] on input "un. Indice de capacité du processus mesurant dans quelle mesure les données com…" at bounding box center [311, 240] width 0 height 9
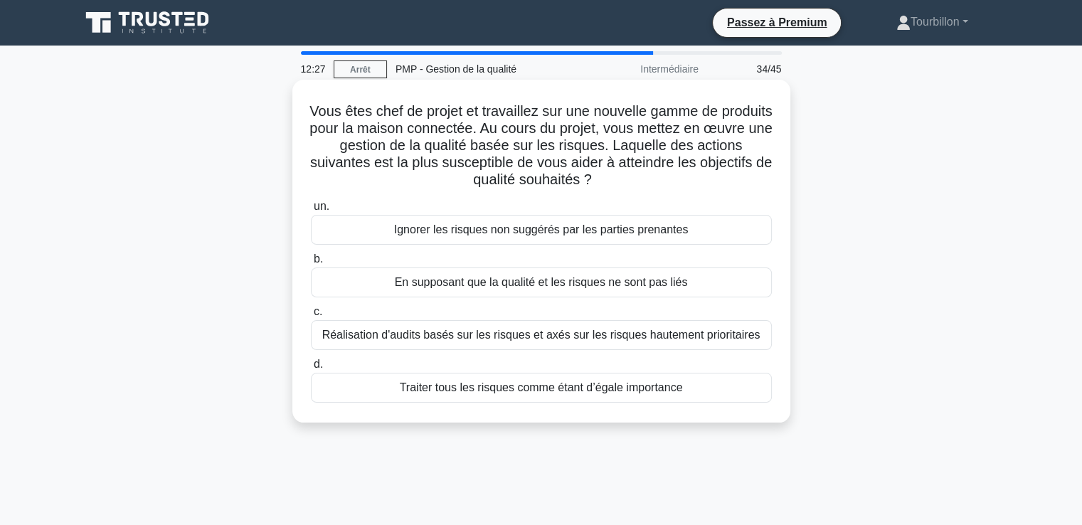
click at [524, 339] on font "Réalisation d'audits basés sur les risques et axés sur les risques hautement pr…" at bounding box center [541, 335] width 438 height 12
click at [311, 317] on input "c. Réalisation d'audits basés sur les risques et axés sur les risques hautement…" at bounding box center [311, 311] width 0 height 9
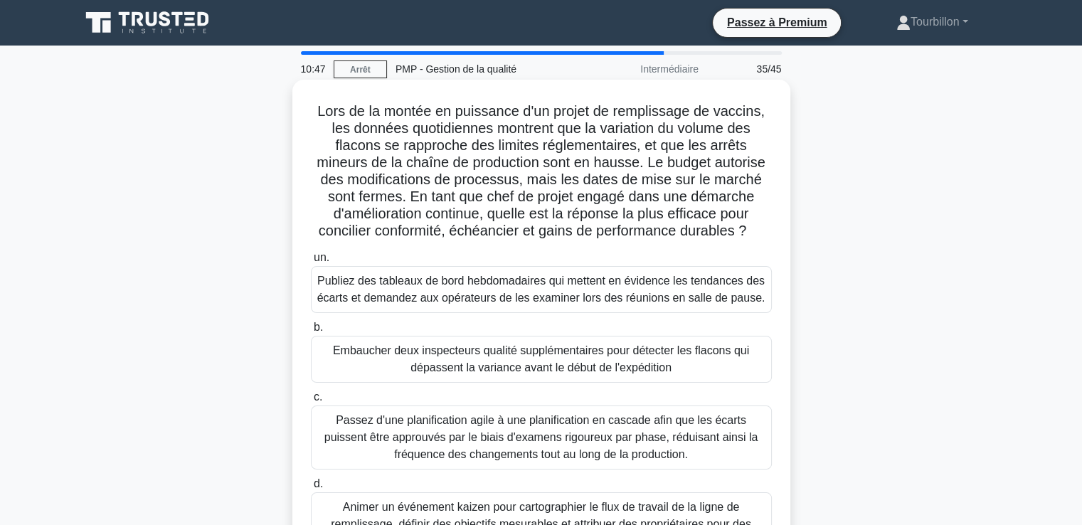
click at [502, 295] on font "Publiez des tableaux de bord hebdomadaires qui mettent en évidence les tendance…" at bounding box center [541, 289] width 448 height 29
click at [311, 263] on input "un. Publiez des tableaux de bord hebdomadaires qui mettent en évidence les tend…" at bounding box center [311, 257] width 0 height 9
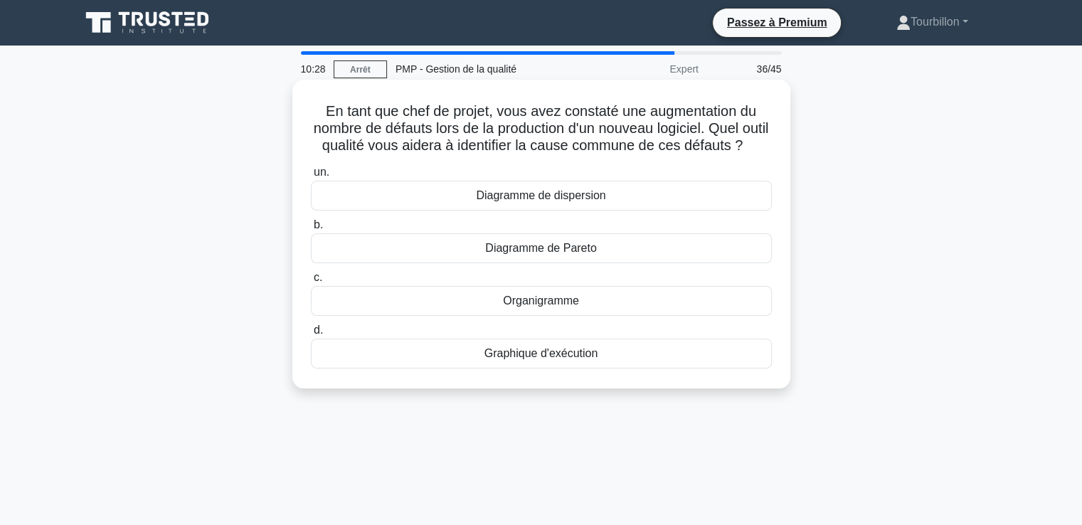
click at [508, 201] on font "Diagramme de dispersion" at bounding box center [540, 195] width 129 height 12
click at [311, 177] on input "un. Diagramme de dispersion" at bounding box center [311, 172] width 0 height 9
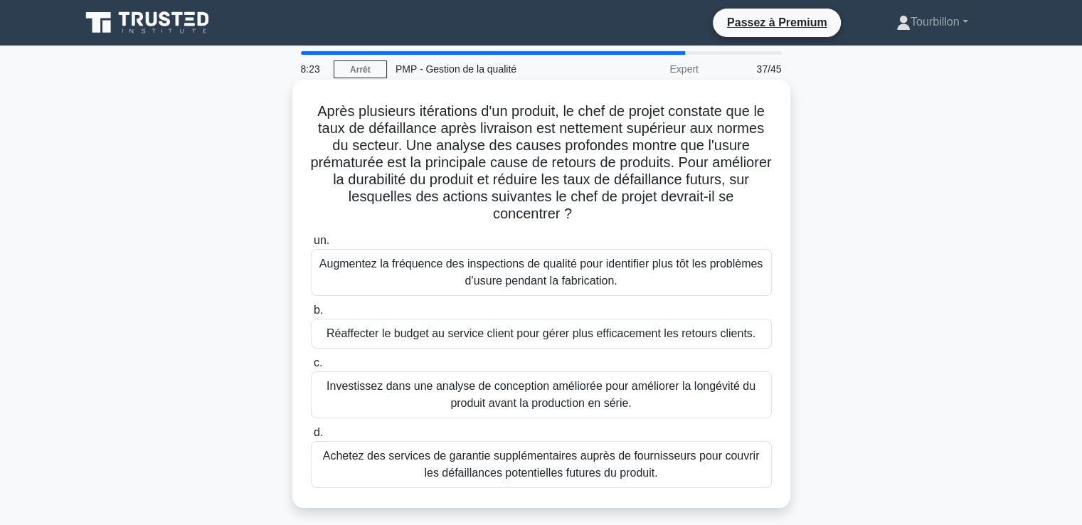
click at [505, 390] on font "Investissez dans une analyse de conception améliorée pour améliorer la longévit…" at bounding box center [541, 394] width 429 height 29
click at [311, 368] on input "c. Investissez dans une analyse de conception améliorée pour améliorer la longé…" at bounding box center [311, 363] width 0 height 9
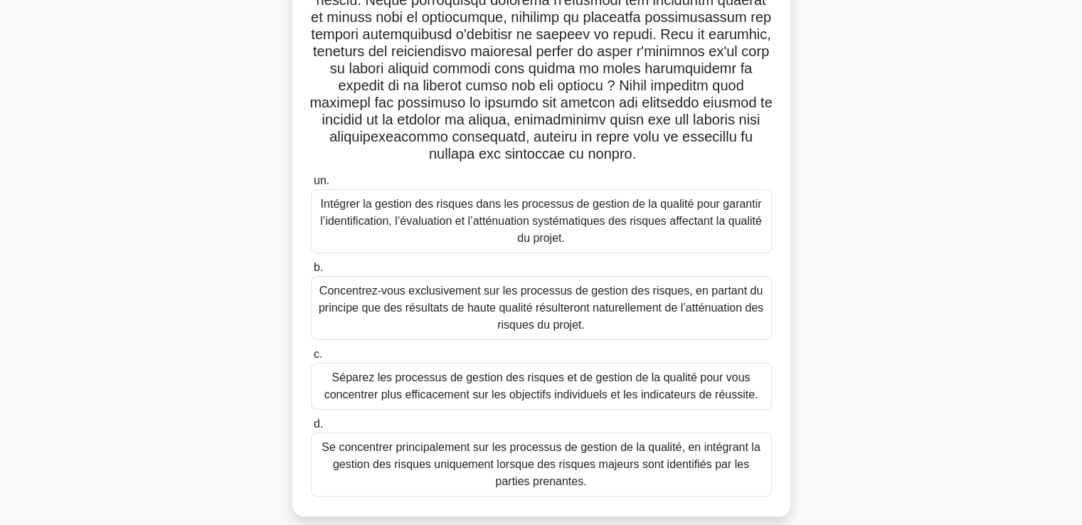
scroll to position [244, 0]
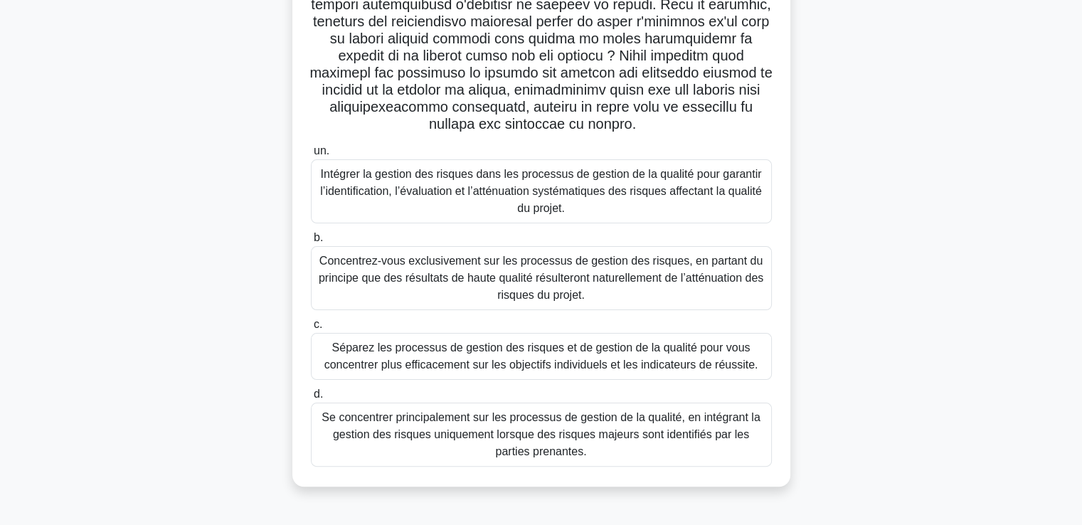
click at [494, 191] on font "Intégrer la gestion des risques dans les processus de gestion de la qualité pou…" at bounding box center [541, 191] width 442 height 46
click at [311, 156] on input "un. Intégrer la gestion des risques dans les processus de gestion de la qualité…" at bounding box center [311, 151] width 0 height 9
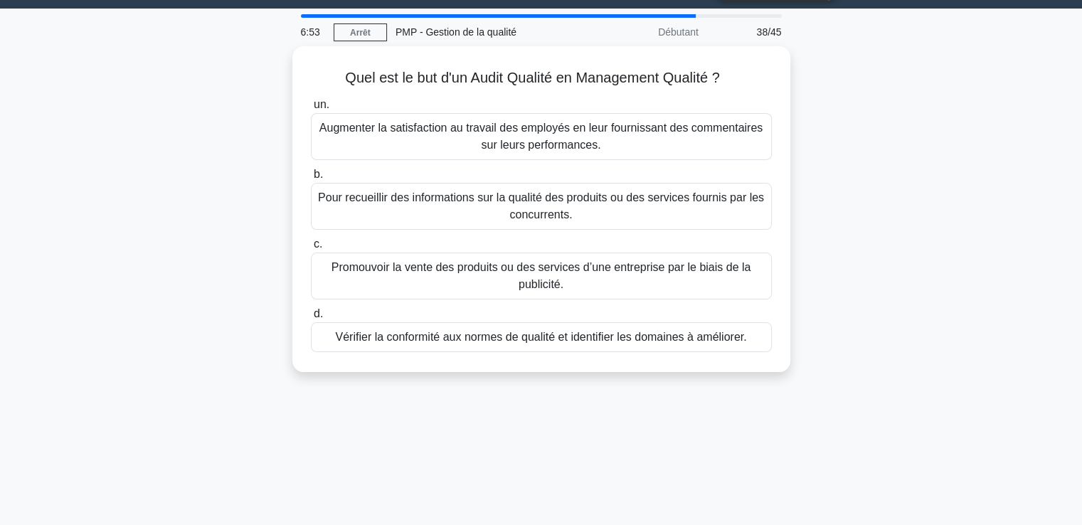
scroll to position [0, 0]
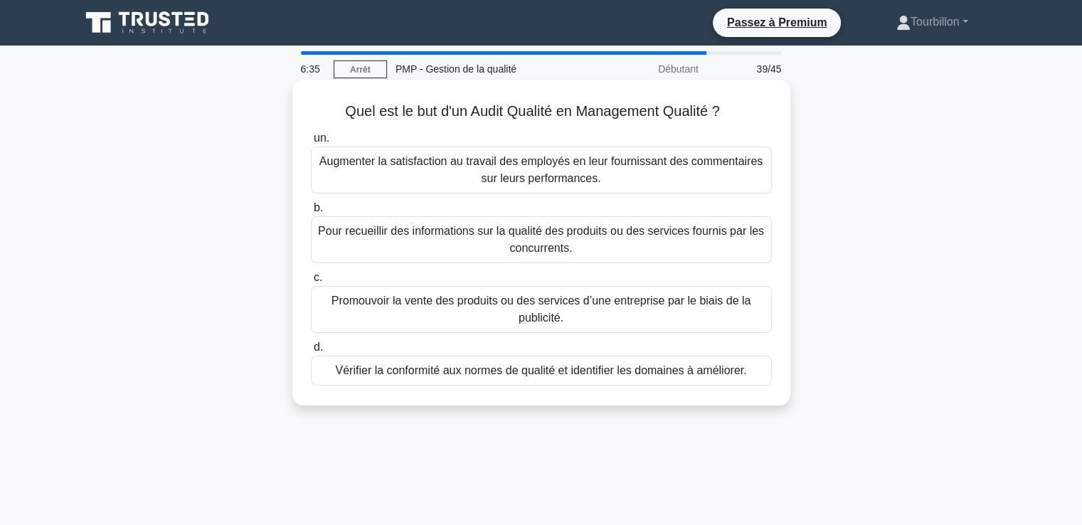
click at [491, 374] on font "Vérifier la conformité aux normes de qualité et identifier les domaines à améli…" at bounding box center [540, 370] width 411 height 12
click at [311, 352] on input "d. Vérifier la conformité aux normes de qualité et identifier les domaines à am…" at bounding box center [311, 347] width 0 height 9
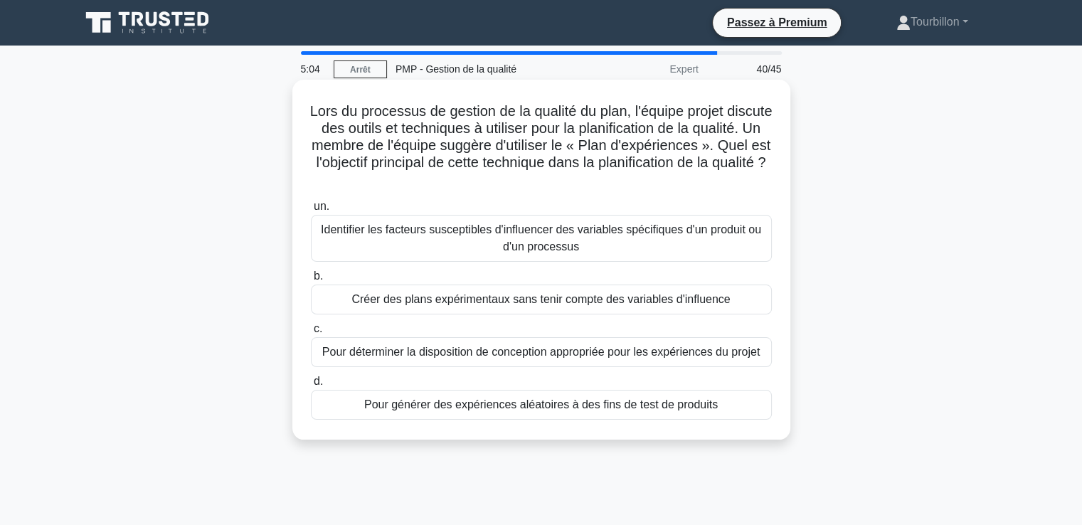
click at [504, 406] on font "Pour générer des expériences aléatoires à des fins de test de produits" at bounding box center [541, 404] width 354 height 12
click at [311, 386] on input "d. Pour générer des expériences aléatoires à des fins de test de produits" at bounding box center [311, 381] width 0 height 9
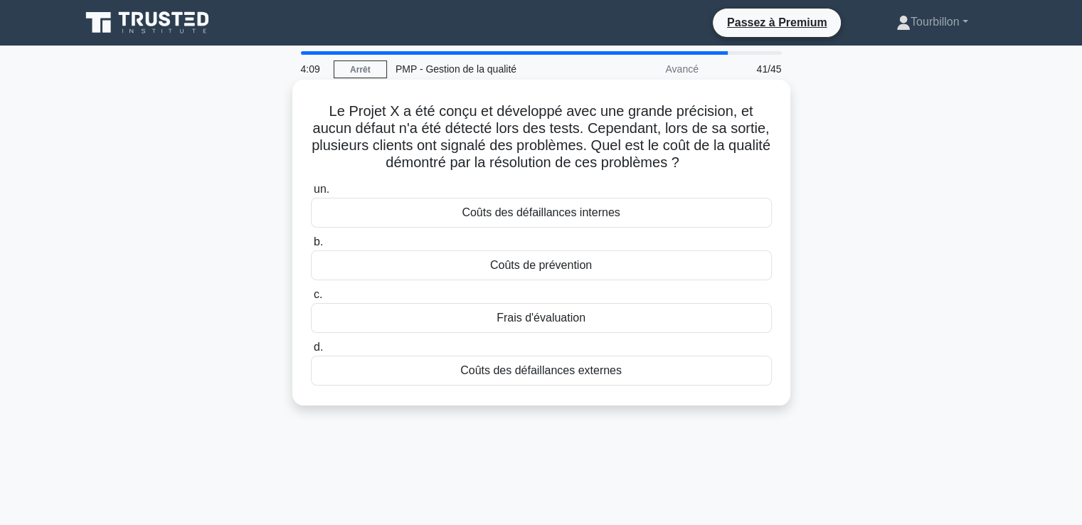
click at [552, 212] on font "Coûts des défaillances internes" at bounding box center [541, 212] width 158 height 12
click at [311, 194] on input "un. Coûts des défaillances internes" at bounding box center [311, 189] width 0 height 9
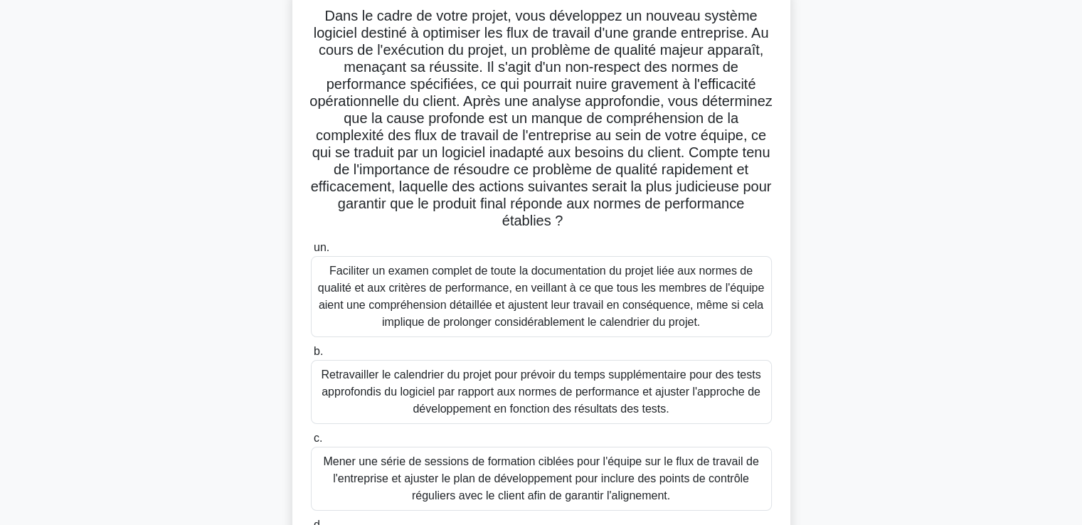
scroll to position [71, 0]
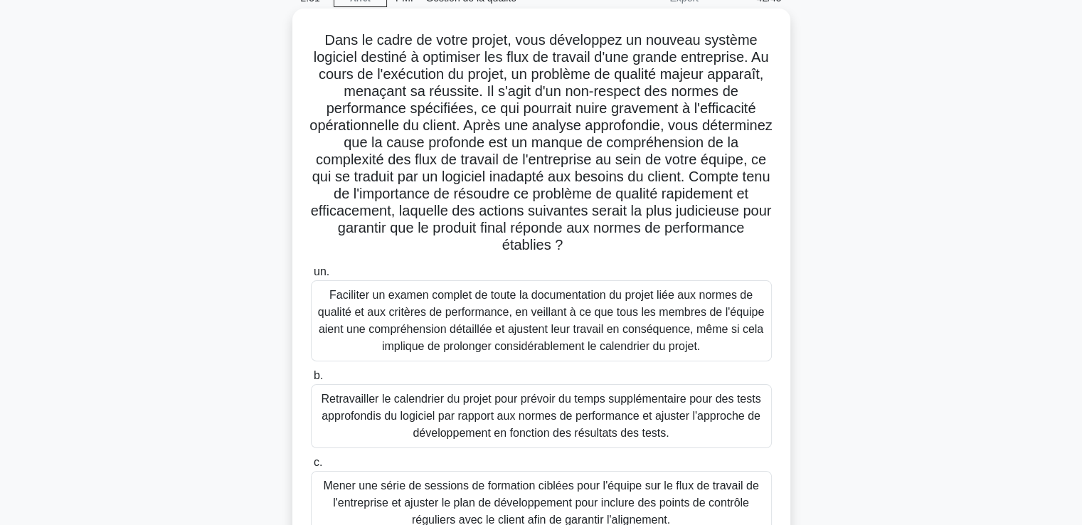
click at [512, 319] on font "Faciliter un examen complet de toute la documentation du projet liée aux normes…" at bounding box center [541, 320] width 446 height 63
click at [311, 277] on input "un. Faciliter un examen complet de toute la documentation du projet liée aux no…" at bounding box center [311, 272] width 0 height 9
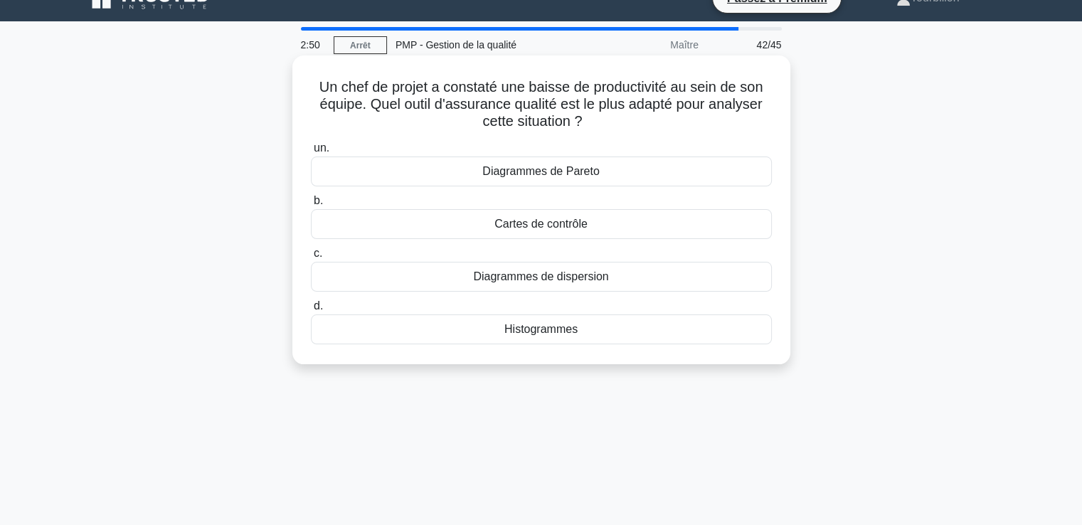
scroll to position [0, 0]
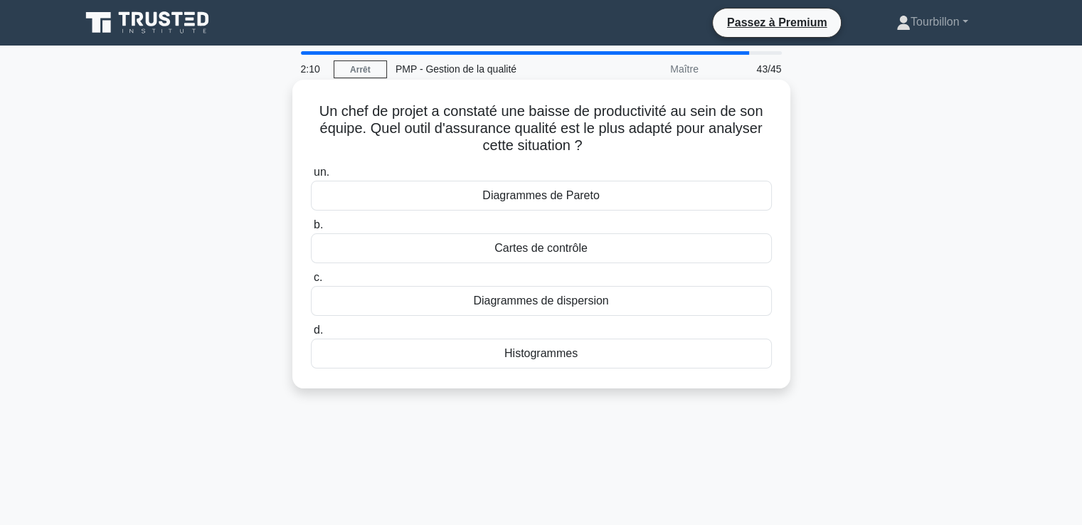
click at [504, 304] on font "Diagrammes de dispersion" at bounding box center [540, 301] width 135 height 12
click at [311, 282] on input "c. Diagrammes de dispersion" at bounding box center [311, 277] width 0 height 9
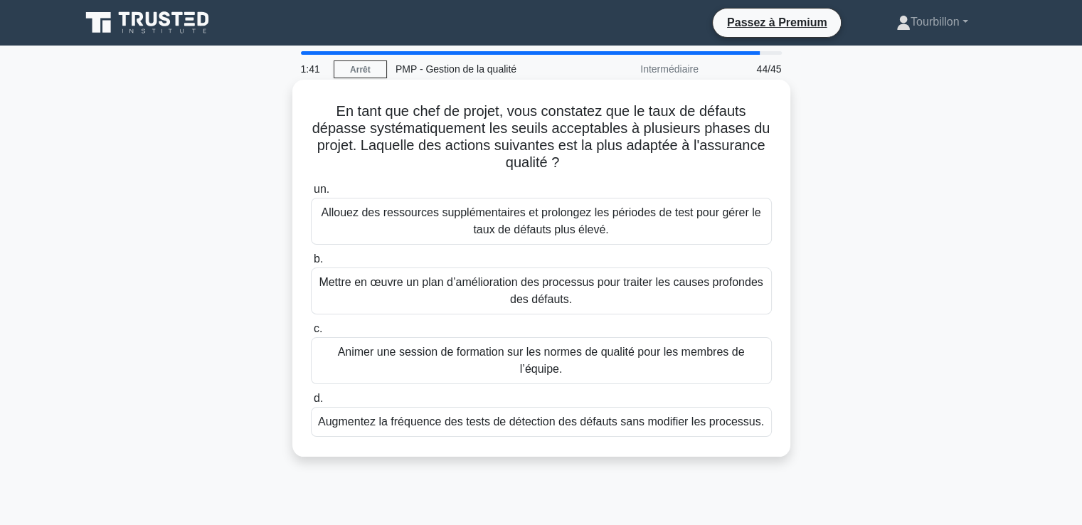
click at [485, 292] on font "Mettre en œuvre un plan d’amélioration des processus pour traiter les causes pr…" at bounding box center [541, 291] width 448 height 34
click at [311, 264] on input "b. Mettre en œuvre un plan d’amélioration des processus pour traiter les causes…" at bounding box center [311, 259] width 0 height 9
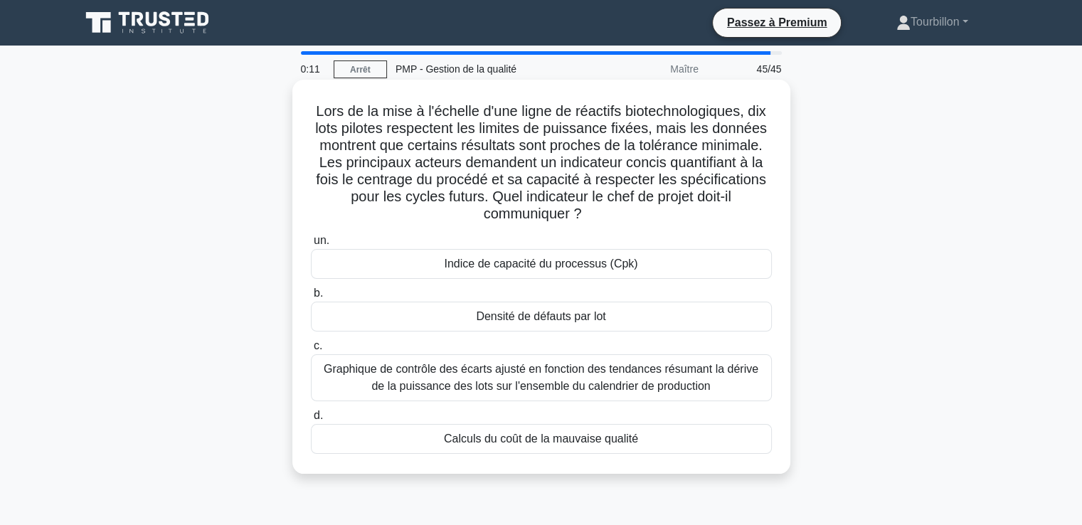
click at [497, 374] on font "Graphique de contrôle des écarts ajusté en fonction des tendances résumant la d…" at bounding box center [541, 377] width 435 height 29
click at [311, 351] on input "c. Graphique de contrôle des écarts ajusté en fonction des tendances résumant l…" at bounding box center [311, 346] width 0 height 9
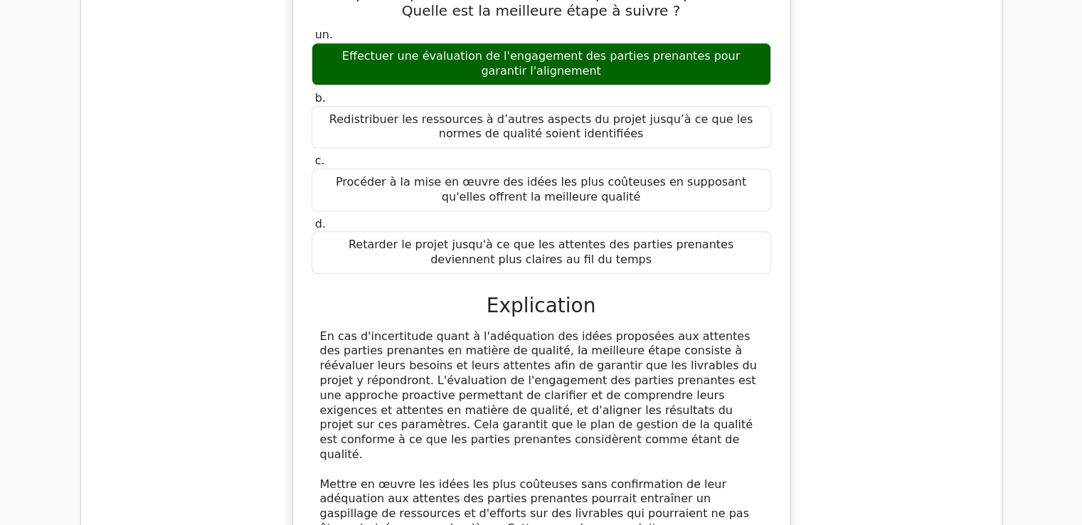
scroll to position [1281, 0]
